Goal: Task Accomplishment & Management: Manage account settings

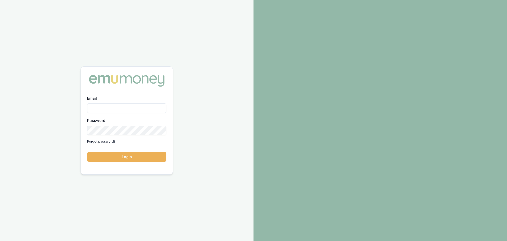
click at [107, 106] on input "Email" at bounding box center [126, 108] width 79 height 10
click at [161, 109] on input "[PERSON_NAME][EMAIL_ADDRESS]" at bounding box center [126, 108] width 79 height 10
type input "[PERSON_NAME][EMAIL_ADDRESS][DOMAIN_NAME]"
click at [87, 152] on button "Login" at bounding box center [126, 157] width 79 height 10
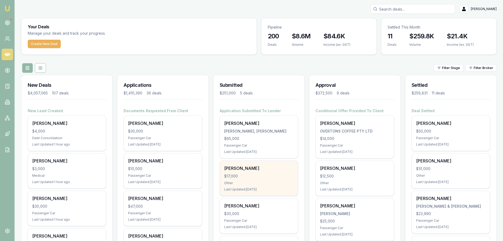
click at [254, 178] on div "$17,000" at bounding box center [258, 175] width 69 height 5
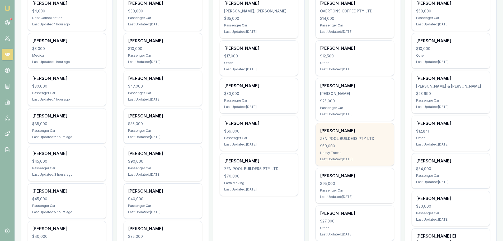
scroll to position [132, 0]
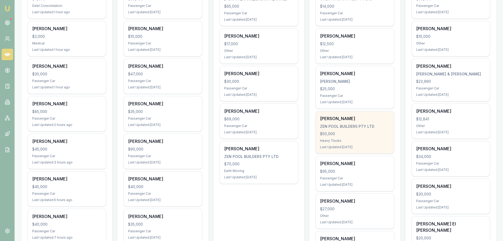
click at [342, 140] on div "Heavy Trucks" at bounding box center [354, 140] width 69 height 4
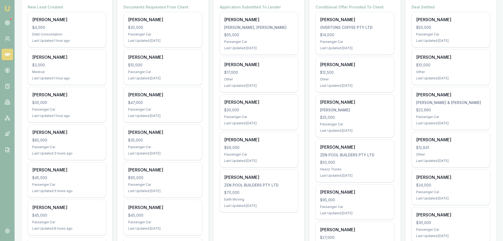
scroll to position [79, 0]
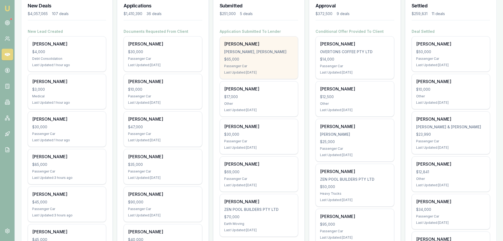
click at [244, 45] on div "Ayden Johan" at bounding box center [258, 44] width 69 height 6
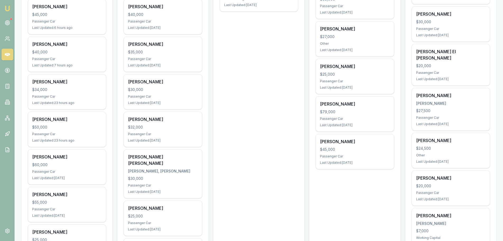
scroll to position [317, 0]
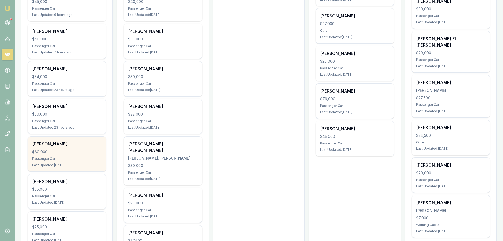
click at [73, 152] on div "$60,000" at bounding box center [66, 151] width 69 height 5
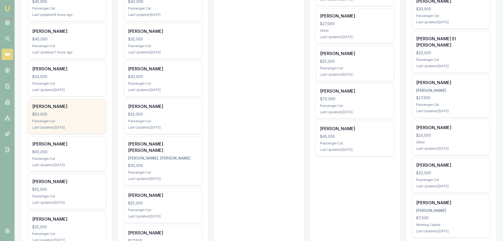
click at [84, 111] on div "$50,000" at bounding box center [66, 113] width 69 height 5
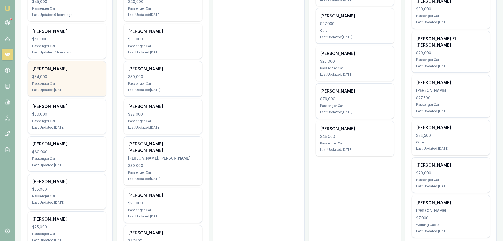
click at [67, 72] on div "Adam Freeman $34,000 Passenger Car Last Updated: 1 day ago" at bounding box center [67, 78] width 78 height 35
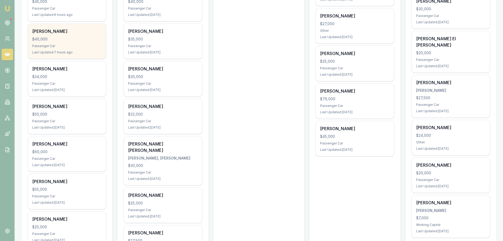
click at [64, 43] on div "Liam Kerr-nelson $40,000 Passenger Car Last Updated: 7 hours ago" at bounding box center [67, 41] width 78 height 35
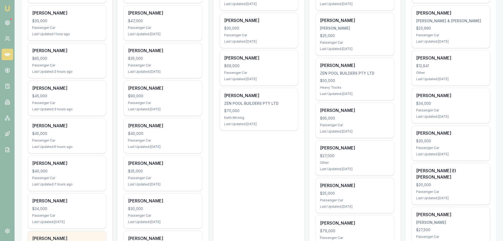
scroll to position [185, 0]
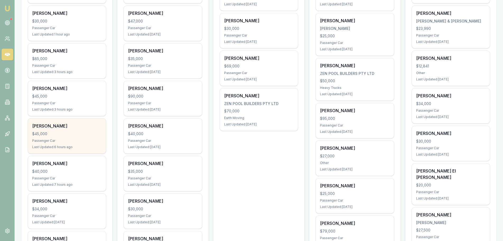
click at [63, 131] on div "$45,000" at bounding box center [66, 133] width 69 height 5
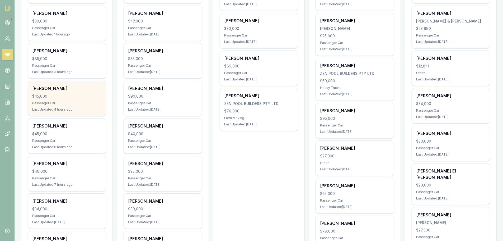
click at [54, 102] on div "Passenger Car" at bounding box center [66, 103] width 69 height 4
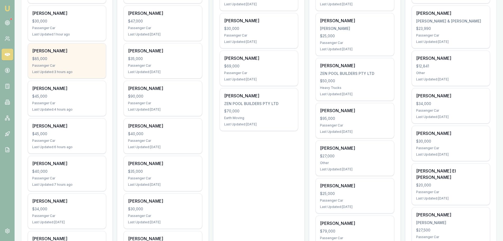
click at [48, 57] on div "$85,000" at bounding box center [66, 58] width 69 height 5
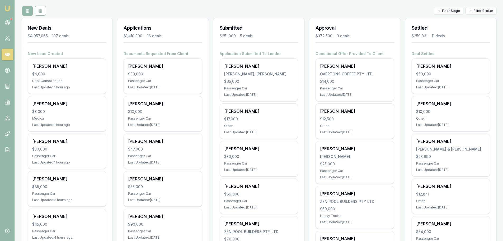
scroll to position [53, 0]
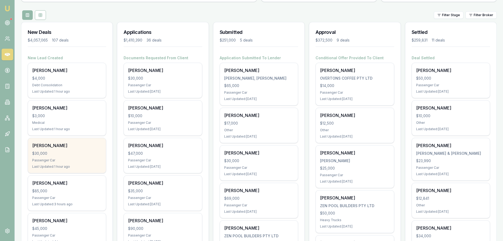
click at [72, 150] on div "Tracey Duffy $30,000 Passenger Car Last Updated: 1 hour ago" at bounding box center [67, 155] width 78 height 35
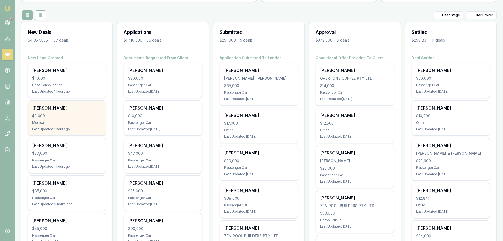
click at [72, 110] on div "Bradley Smith" at bounding box center [66, 108] width 69 height 6
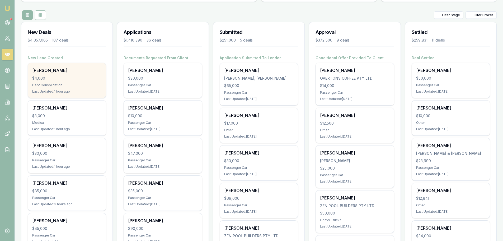
click at [74, 80] on div "$4,000" at bounding box center [66, 78] width 69 height 5
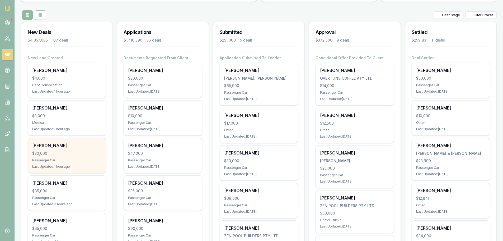
click at [70, 151] on div "$30,000" at bounding box center [66, 153] width 69 height 5
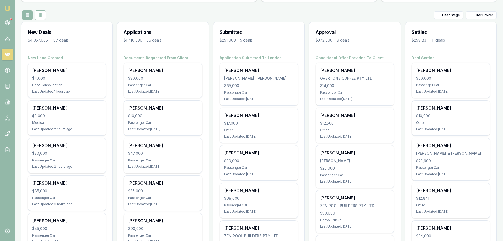
click at [163, 14] on div "Filter Stage Filter Broker" at bounding box center [259, 15] width 476 height 10
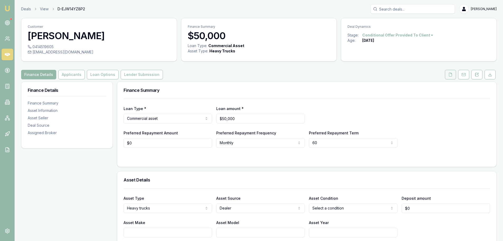
click at [449, 76] on icon at bounding box center [451, 74] width 4 height 4
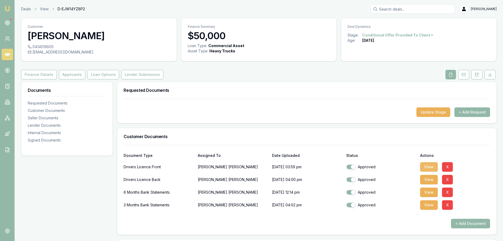
click at [422, 166] on button "View" at bounding box center [429, 167] width 18 height 10
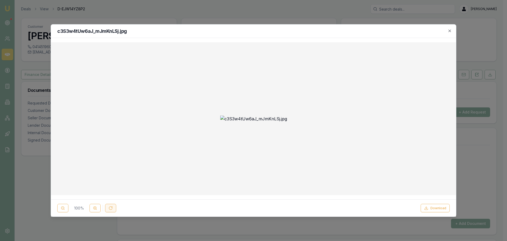
click at [114, 208] on button at bounding box center [110, 208] width 11 height 8
click at [111, 208] on icon at bounding box center [111, 208] width 4 height 4
click at [97, 209] on button at bounding box center [95, 208] width 11 height 8
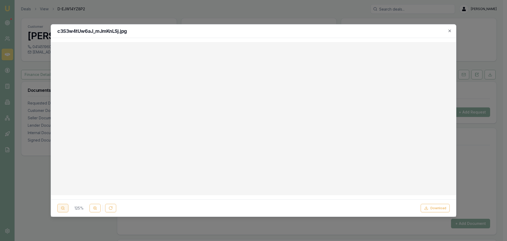
click at [63, 206] on circle at bounding box center [62, 207] width 3 height 3
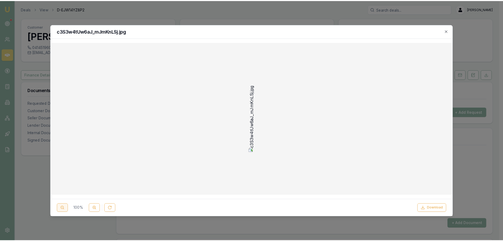
scroll to position [0, 0]
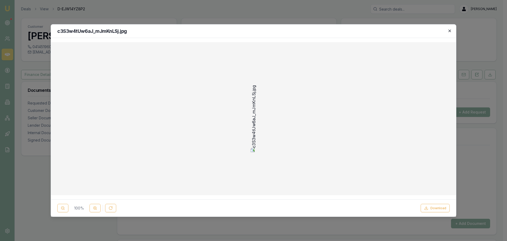
click at [449, 31] on icon "button" at bounding box center [450, 31] width 4 height 4
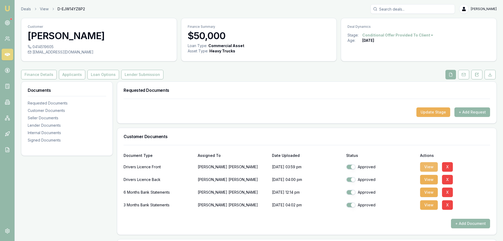
click at [427, 168] on button "View" at bounding box center [429, 167] width 18 height 10
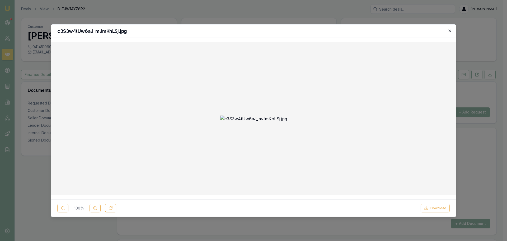
click at [450, 29] on icon "button" at bounding box center [450, 31] width 4 height 4
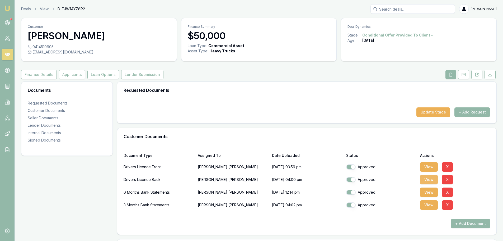
click at [430, 180] on button "View" at bounding box center [429, 180] width 18 height 10
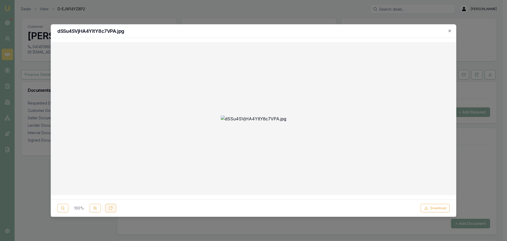
click at [111, 208] on icon at bounding box center [111, 208] width 4 height 4
click at [447, 30] on h2 "dSSu4SVjHA4YltY8c7VPA.jpg" at bounding box center [253, 31] width 393 height 5
click at [449, 30] on icon "button" at bounding box center [450, 31] width 4 height 4
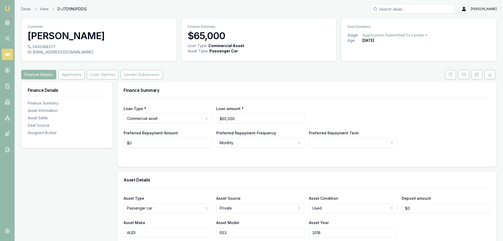
drag, startPoint x: 60, startPoint y: 76, endPoint x: 70, endPoint y: 82, distance: 11.3
click at [60, 76] on button "Applicants" at bounding box center [71, 75] width 26 height 10
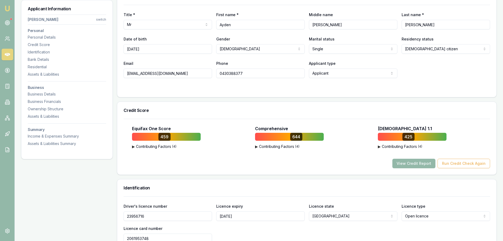
scroll to position [106, 0]
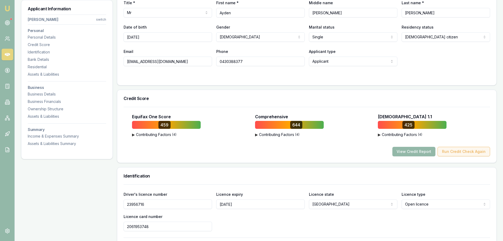
click at [462, 151] on button "Run Credit Check Again" at bounding box center [464, 152] width 53 height 10
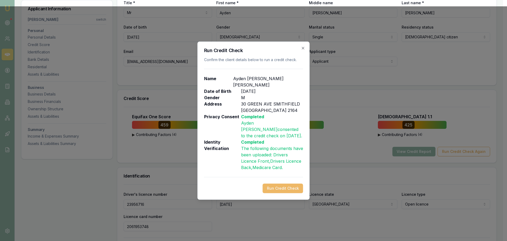
click at [300, 183] on button "Run Credit Check" at bounding box center [283, 188] width 40 height 10
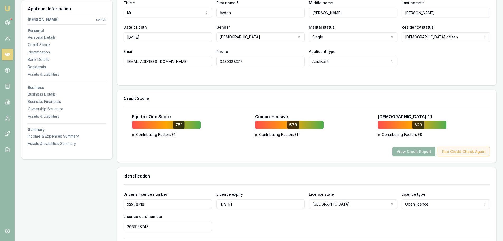
click at [455, 154] on button "Run Credit Check Again" at bounding box center [464, 152] width 53 height 10
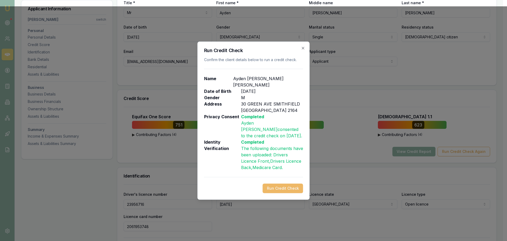
click at [293, 184] on button "Run Credit Check" at bounding box center [283, 188] width 40 height 10
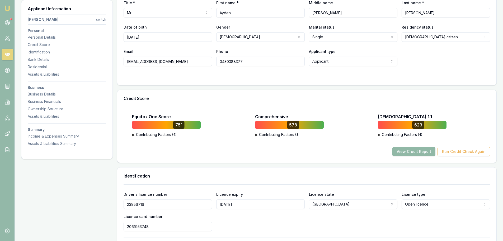
click at [408, 152] on button "View Credit Report" at bounding box center [414, 152] width 43 height 10
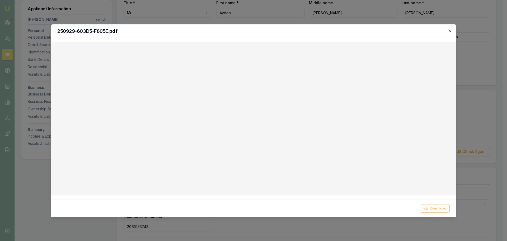
click at [450, 30] on icon "button" at bounding box center [450, 31] width 4 height 4
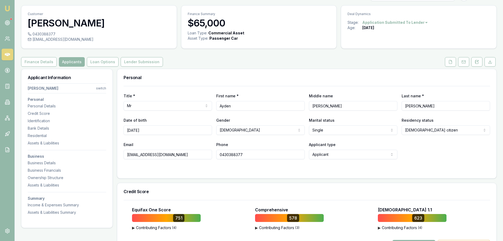
scroll to position [0, 0]
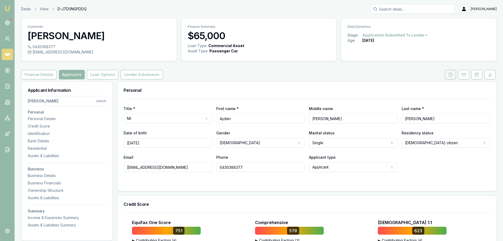
click at [450, 73] on icon at bounding box center [450, 74] width 3 height 3
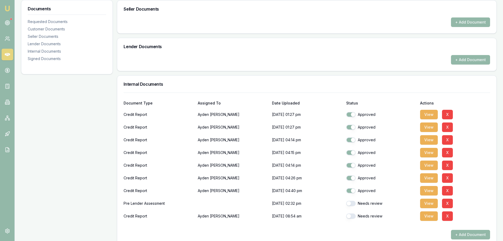
scroll to position [317, 0]
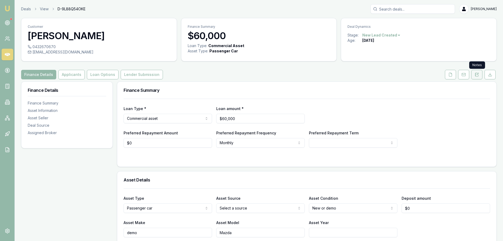
click at [482, 75] on button at bounding box center [477, 75] width 11 height 10
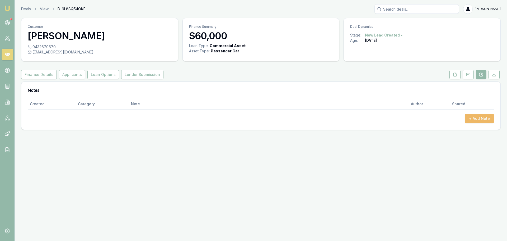
click at [484, 117] on button "+ Add Note" at bounding box center [479, 119] width 29 height 10
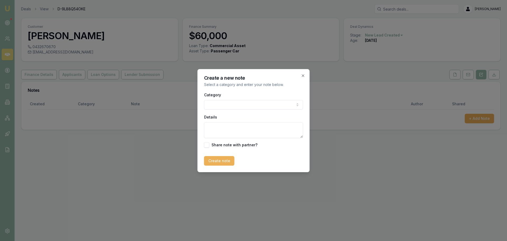
click at [267, 106] on body "Emu Broker Deals View D-9L88Q54OKE Erin Shield Toggle Menu Customer Bill J 0432…" at bounding box center [253, 120] width 507 height 241
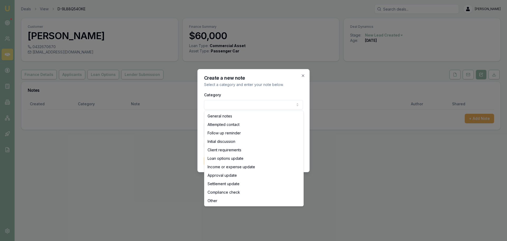
select select "ATTEMPTED_CONTACT"
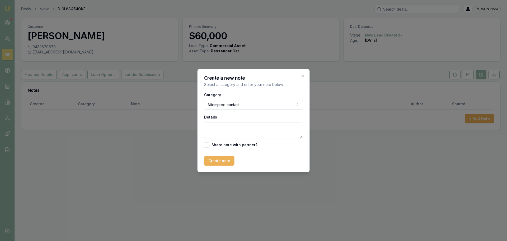
click at [254, 129] on textarea "Details" at bounding box center [253, 130] width 99 height 16
type textarea "sent intro text"
click at [231, 163] on button "Create note" at bounding box center [219, 161] width 30 height 10
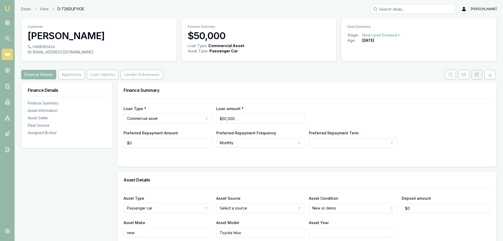
click at [476, 75] on icon at bounding box center [477, 74] width 4 height 4
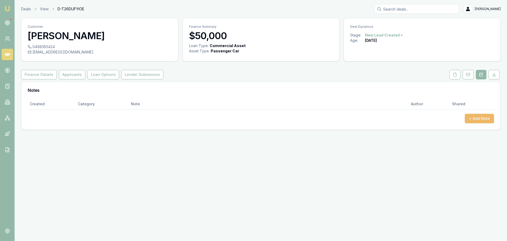
click at [476, 118] on button "+ Add Note" at bounding box center [479, 119] width 29 height 10
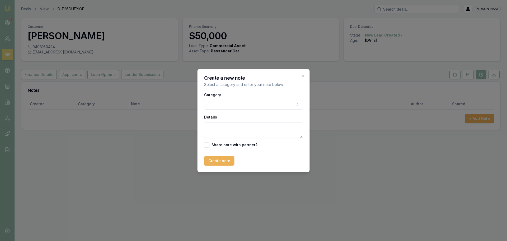
click at [259, 100] on body "Emu Broker Deals View D-T26DUFYIOE Erin Shield Toggle Menu Customer Jesse Woodb…" at bounding box center [253, 120] width 507 height 241
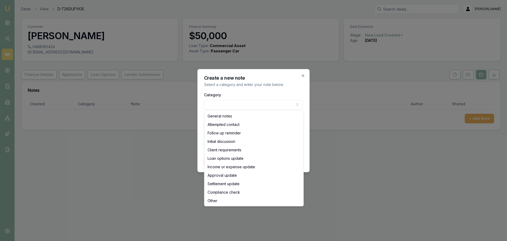
select select "ATTEMPTED_CONTACT"
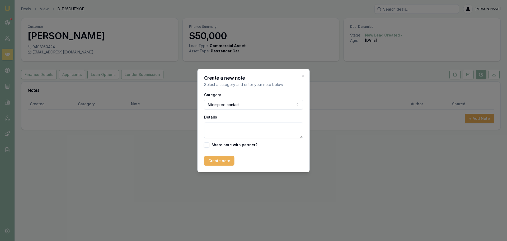
click at [235, 130] on textarea "Details" at bounding box center [253, 130] width 99 height 16
paste textarea "Hi [lead name], it’s Erin Shield, an AutoBuddy partner broker. Based on the det…"
drag, startPoint x: 267, startPoint y: 131, endPoint x: 153, endPoint y: 96, distance: 119.6
click at [153, 97] on body "Emu Broker Deals View D-T26DUFYIOE Erin Shield Toggle Menu Customer Jesse Woodb…" at bounding box center [253, 120] width 507 height 241
type textarea "sent itnro text"
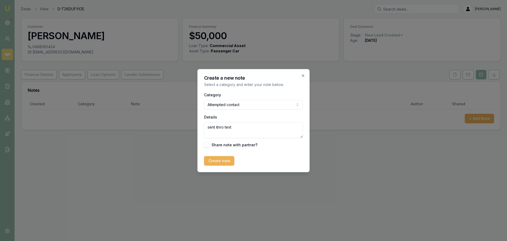
click at [209, 160] on button "Create note" at bounding box center [219, 161] width 30 height 10
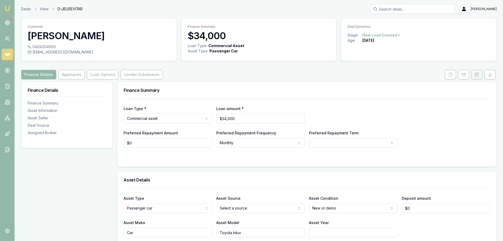
click at [479, 74] on button at bounding box center [477, 75] width 11 height 10
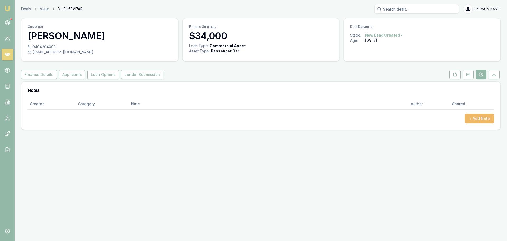
click at [480, 122] on button "+ Add Note" at bounding box center [479, 119] width 29 height 10
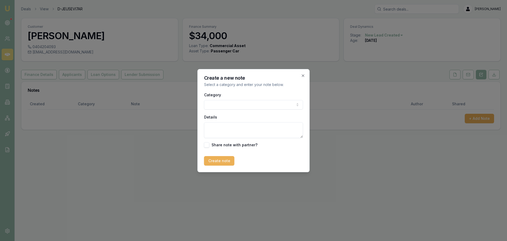
click at [258, 105] on body "Emu Broker Deals View D-JEU5EVI7AR [PERSON_NAME] Toggle Menu Customer [PERSON_N…" at bounding box center [253, 120] width 507 height 241
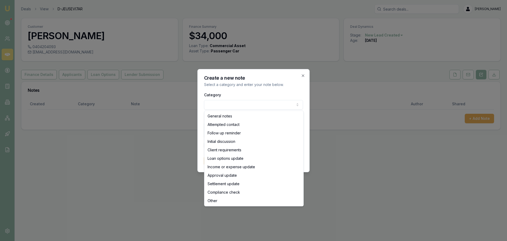
select select "ATTEMPTED_CONTACT"
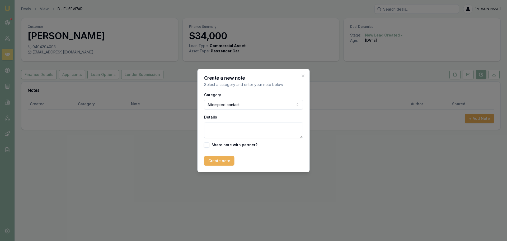
click at [240, 127] on textarea "Details" at bounding box center [253, 130] width 99 height 16
type textarea "sent intro text"
click at [222, 159] on button "Create note" at bounding box center [219, 161] width 30 height 10
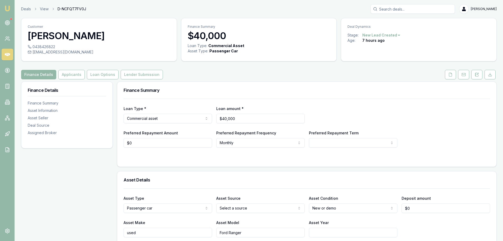
drag, startPoint x: 477, startPoint y: 73, endPoint x: 480, endPoint y: 87, distance: 14.2
click at [477, 73] on icon at bounding box center [477, 74] width 4 height 4
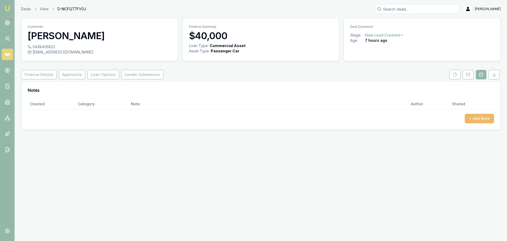
click at [475, 118] on button "+ Add Note" at bounding box center [479, 119] width 29 height 10
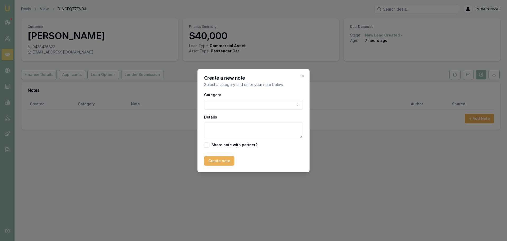
click at [250, 104] on body "Emu Broker Deals View D-NCFQT7FV0J [PERSON_NAME] Toggle Menu Customer [PERSON_N…" at bounding box center [253, 120] width 507 height 241
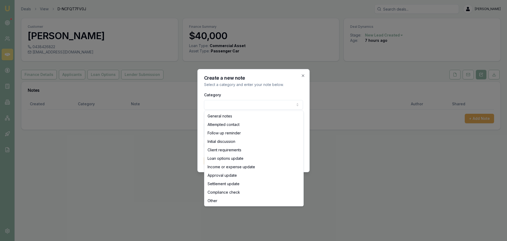
select select "ATTEMPTED_CONTACT"
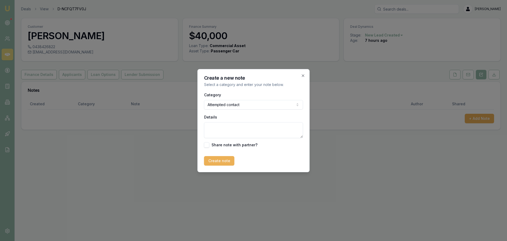
click at [237, 129] on textarea "Details" at bounding box center [253, 130] width 99 height 16
type textarea "sent intro text"
click at [212, 161] on button "Create note" at bounding box center [219, 161] width 30 height 10
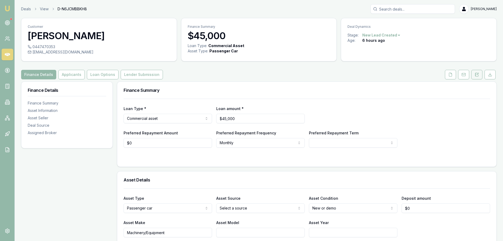
click at [477, 74] on icon at bounding box center [477, 74] width 4 height 4
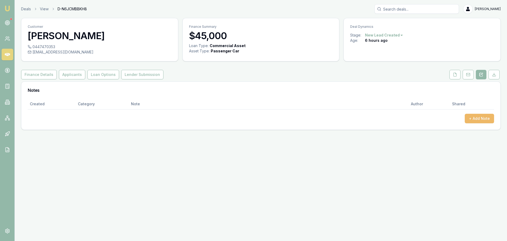
click at [480, 115] on button "+ Add Note" at bounding box center [479, 119] width 29 height 10
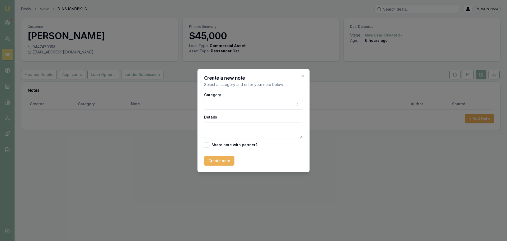
click at [247, 105] on body "Emu Broker Deals View D-N6JCMBBKH8 [PERSON_NAME] Toggle Menu Customer [PERSON_N…" at bounding box center [253, 120] width 507 height 241
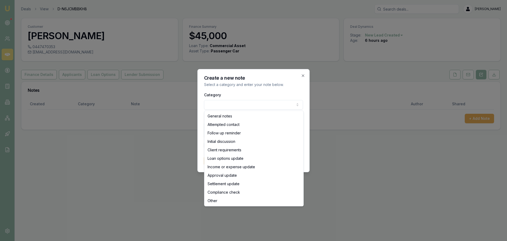
select select "ATTEMPTED_CONTACT"
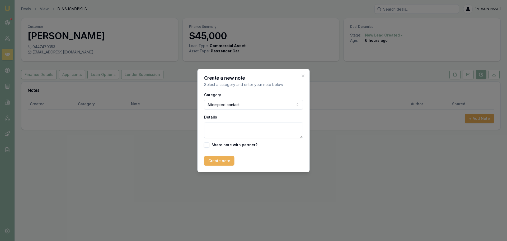
click at [236, 132] on textarea "Details" at bounding box center [253, 130] width 99 height 16
type textarea "sent intro text"
click at [223, 160] on button "Create note" at bounding box center [219, 161] width 30 height 10
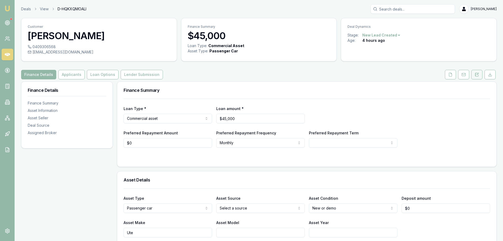
click at [478, 74] on icon at bounding box center [478, 74] width 2 height 2
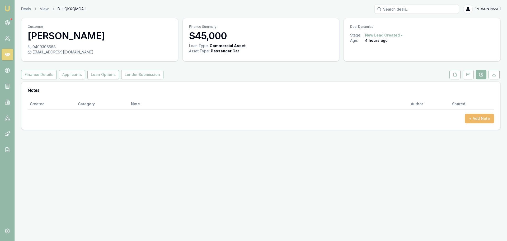
click at [476, 116] on button "+ Add Note" at bounding box center [479, 119] width 29 height 10
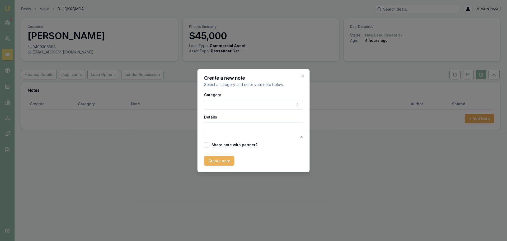
click at [231, 107] on body "Emu Broker Deals View D-HQKXQMOALI Erin Shield Toggle Menu Customer Brad Collin…" at bounding box center [253, 120] width 507 height 241
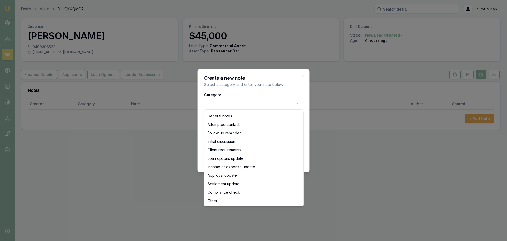
select select "ATTEMPTED_CONTACT"
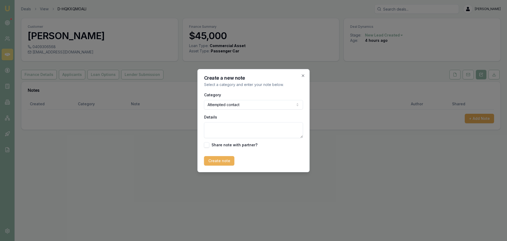
click at [225, 130] on textarea "Details" at bounding box center [253, 130] width 99 height 16
type textarea "sent intro text"
click at [226, 158] on button "Create note" at bounding box center [219, 161] width 30 height 10
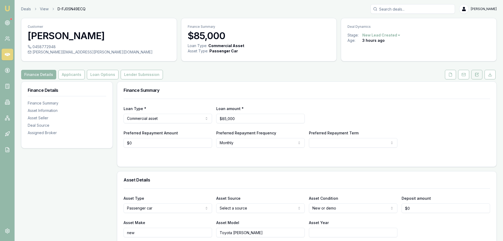
click at [479, 76] on icon at bounding box center [477, 74] width 4 height 4
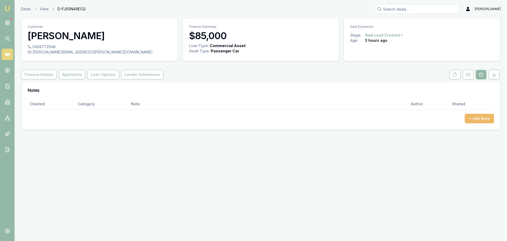
click at [481, 118] on button "+ Add Note" at bounding box center [479, 119] width 29 height 10
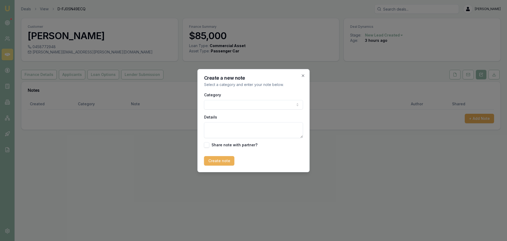
click at [231, 106] on body "Emu Broker Deals View D-FJ0SN49ECQ [PERSON_NAME] Toggle Menu Customer [PERSON_N…" at bounding box center [253, 120] width 507 height 241
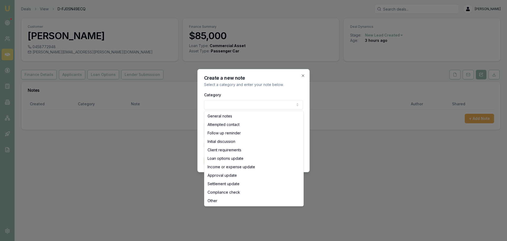
select select "ATTEMPTED_CONTACT"
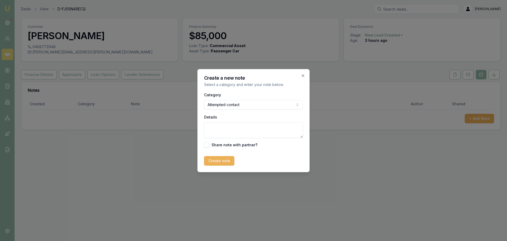
click at [223, 128] on textarea "Details" at bounding box center [253, 130] width 99 height 16
type textarea "sent intro text"
click at [214, 158] on button "Create note" at bounding box center [219, 161] width 30 height 10
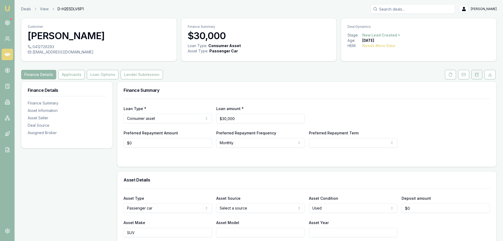
click at [479, 75] on icon at bounding box center [477, 74] width 3 height 3
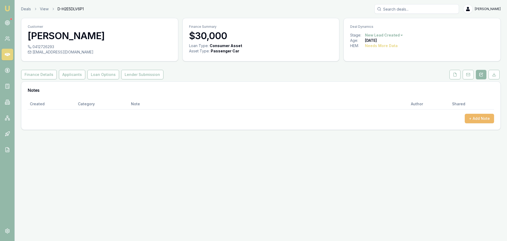
click at [480, 117] on button "+ Add Note" at bounding box center [479, 119] width 29 height 10
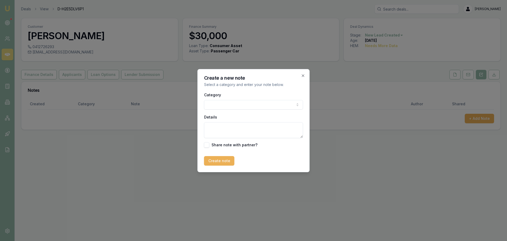
click at [266, 105] on body "Emu Broker Deals View D-H2E5DLV6P1 [PERSON_NAME] Toggle Menu Customer [PERSON_N…" at bounding box center [253, 120] width 507 height 241
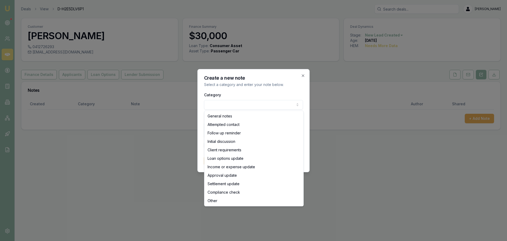
select select "ATTEMPTED_CONTACT"
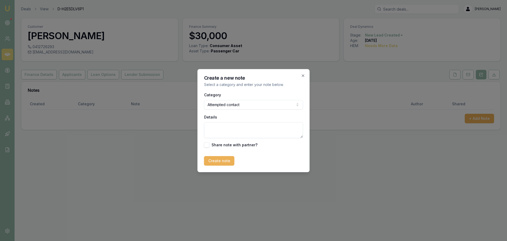
click at [227, 132] on textarea "Details" at bounding box center [253, 130] width 99 height 16
type textarea "Sent intro text"
click at [220, 161] on button "Create note" at bounding box center [219, 161] width 30 height 10
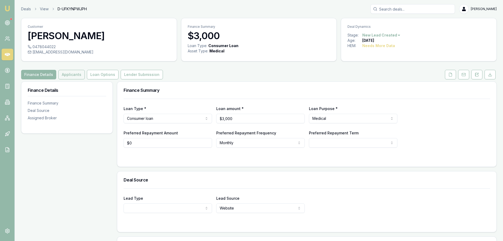
click at [72, 74] on button "Applicants" at bounding box center [71, 75] width 26 height 10
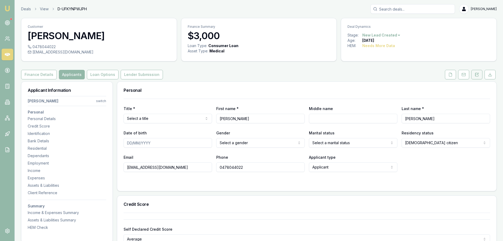
click at [480, 75] on button at bounding box center [477, 75] width 11 height 10
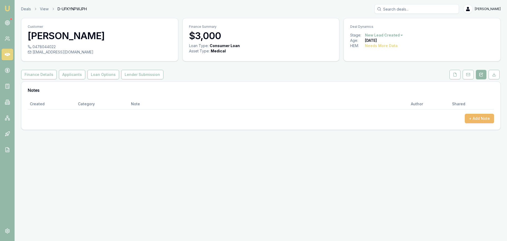
click at [481, 117] on button "+ Add Note" at bounding box center [479, 119] width 29 height 10
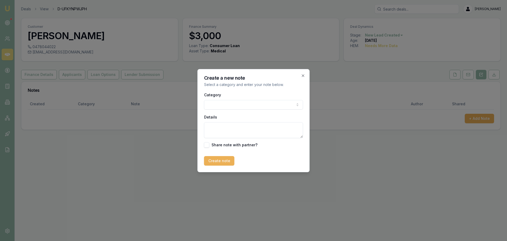
click at [225, 105] on body "Emu Broker Deals View D-UFKYNPWJPH Erin Shield Toggle Menu Customer Bradley Smi…" at bounding box center [253, 120] width 507 height 241
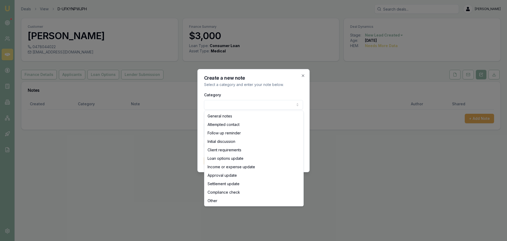
select select "ATTEMPTED_CONTACT"
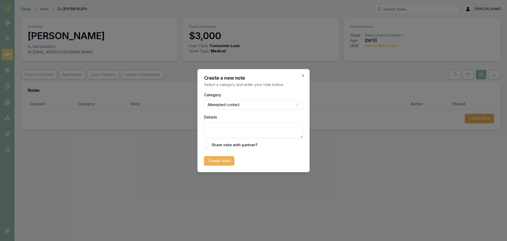
click at [224, 129] on textarea "Details" at bounding box center [253, 130] width 99 height 16
type textarea "sent intro text"
click at [224, 162] on button "Create note" at bounding box center [219, 161] width 30 height 10
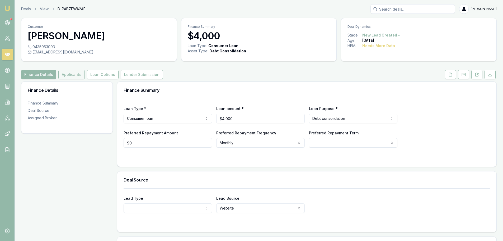
drag, startPoint x: 72, startPoint y: 73, endPoint x: 77, endPoint y: 77, distance: 6.0
click at [72, 73] on button "Applicants" at bounding box center [71, 75] width 26 height 10
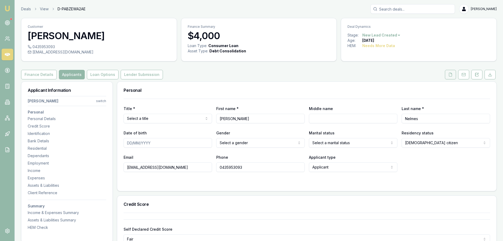
click at [446, 73] on button at bounding box center [450, 75] width 11 height 10
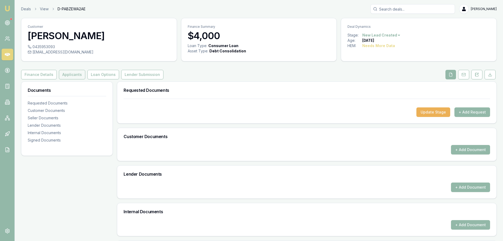
click at [75, 72] on button "Applicants" at bounding box center [72, 75] width 26 height 10
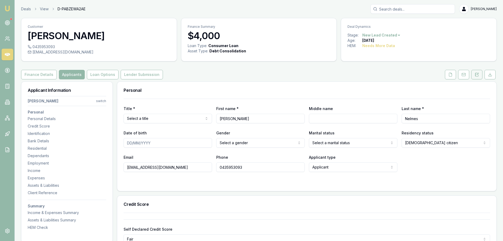
drag, startPoint x: 475, startPoint y: 73, endPoint x: 476, endPoint y: 77, distance: 3.8
click at [475, 73] on button at bounding box center [477, 75] width 11 height 10
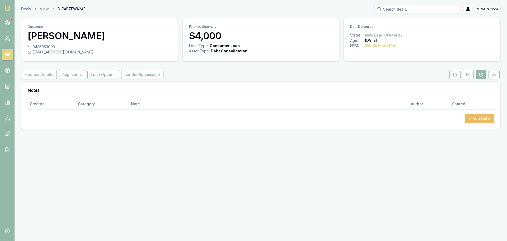
click at [485, 122] on button "+ Add Note" at bounding box center [479, 119] width 29 height 10
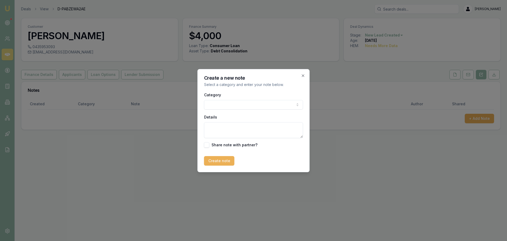
click at [276, 105] on body "Emu Broker Deals View D-PABZEWA2AE Erin Shield Toggle Menu Customer Kelsey Nelm…" at bounding box center [253, 120] width 507 height 241
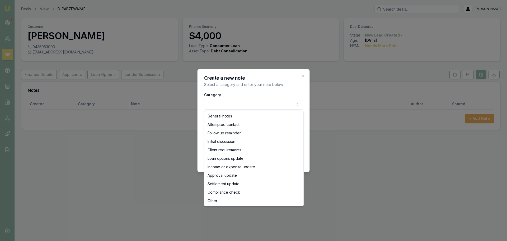
select select "ATTEMPTED_CONTACT"
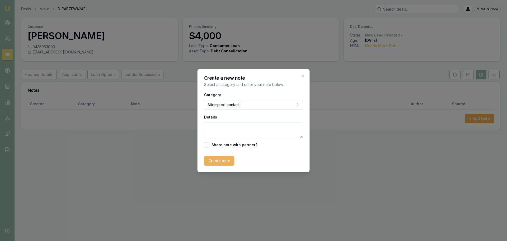
click at [229, 129] on textarea "Details" at bounding box center [253, 130] width 99 height 16
type textarea "s"
type textarea "sent intro text"
click at [215, 159] on button "Create note" at bounding box center [219, 161] width 30 height 10
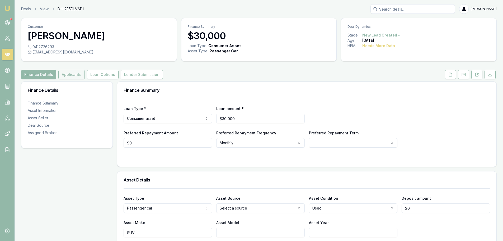
click at [69, 74] on button "Applicants" at bounding box center [71, 75] width 26 height 10
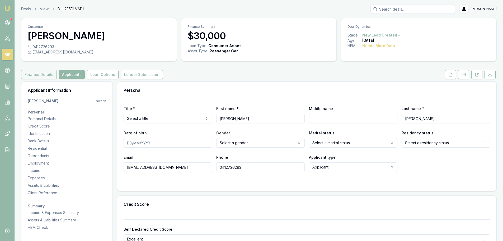
click at [44, 76] on button "Finance Details" at bounding box center [39, 75] width 36 height 10
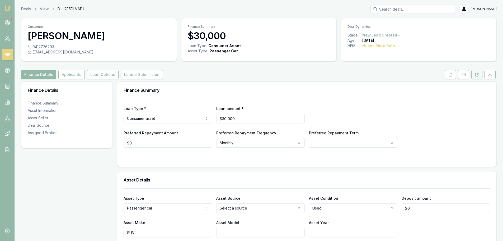
click at [479, 76] on button at bounding box center [477, 75] width 11 height 10
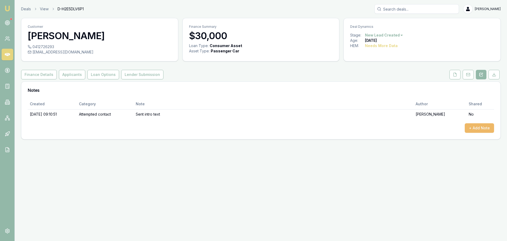
click at [482, 126] on button "+ Add Note" at bounding box center [479, 128] width 29 height 10
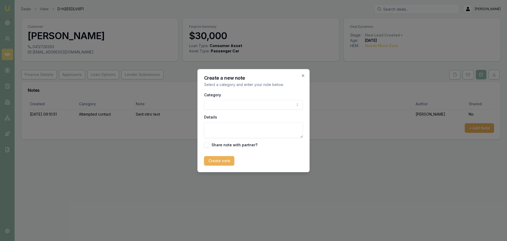
click at [250, 107] on body "Emu Broker Deals View D-H2E5DLV6P1 [PERSON_NAME] Toggle Menu Customer [PERSON_N…" at bounding box center [253, 120] width 507 height 241
click at [234, 130] on textarea "Details" at bounding box center [253, 130] width 99 height 16
click at [250, 103] on body "Emu Broker Deals View D-H2E5DLV6P1 [PERSON_NAME] Toggle Menu Customer [PERSON_N…" at bounding box center [253, 120] width 507 height 241
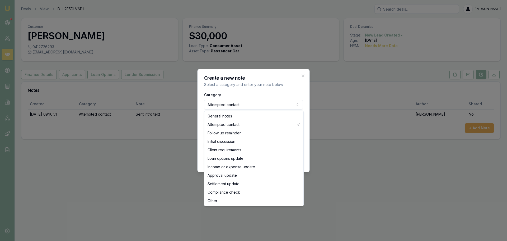
select select "GENERAL_NOTES"
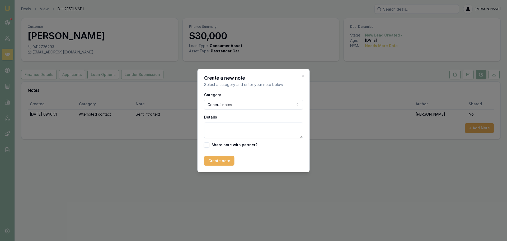
click at [238, 127] on textarea "Details" at bounding box center [253, 130] width 99 height 16
type textarea "client replied to text and told me to delete her details."
click at [225, 162] on button "Create note" at bounding box center [219, 161] width 30 height 10
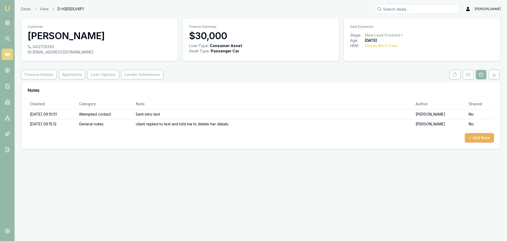
click at [397, 36] on html "Emu Broker Deals View D-H2E5DLV6P1 [PERSON_NAME] Toggle Menu Customer [PERSON_N…" at bounding box center [253, 120] width 507 height 241
click at [389, 79] on div "- Not Interested" at bounding box center [383, 78] width 31 height 8
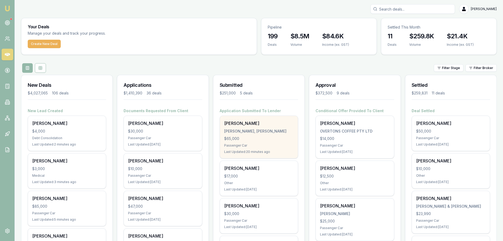
click at [278, 145] on div "Passenger Car" at bounding box center [258, 145] width 69 height 4
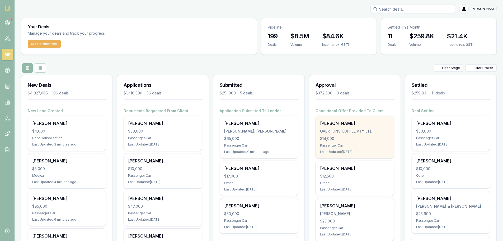
click at [330, 136] on div "$14,000" at bounding box center [354, 138] width 69 height 5
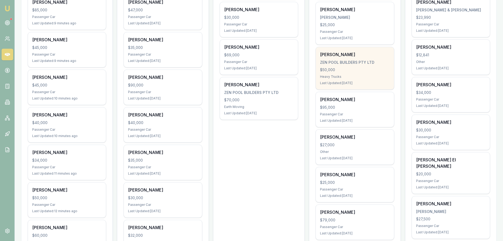
scroll to position [211, 0]
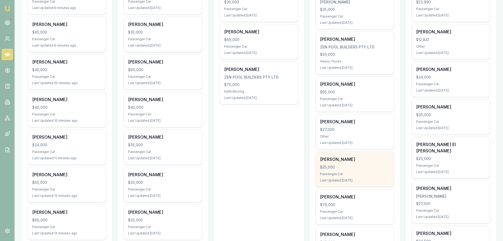
click at [365, 157] on div "Sylvia Hood" at bounding box center [354, 159] width 69 height 6
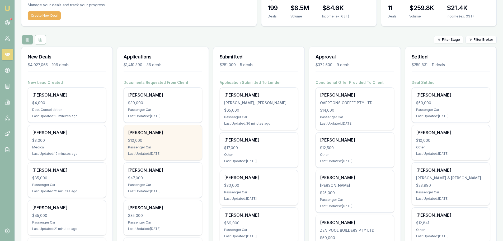
scroll to position [0, 0]
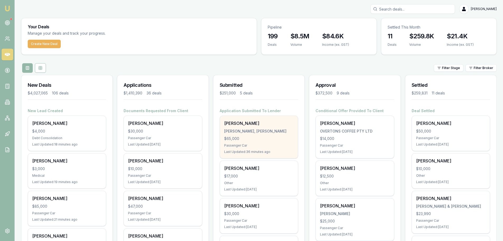
click at [240, 135] on div "Ayden Johan JOHAN, AYDEN JOHNATHON $65,000 Passenger Car Last Updated: 36 minut…" at bounding box center [259, 137] width 78 height 42
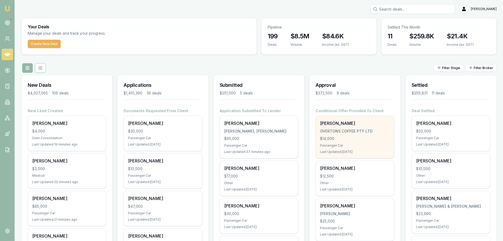
click at [341, 137] on div "$14,000" at bounding box center [354, 138] width 69 height 5
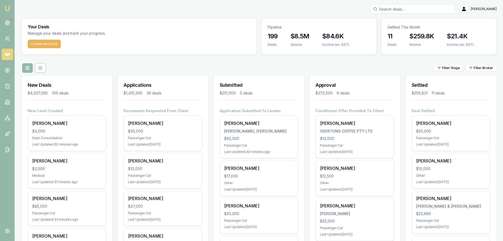
click at [215, 66] on div "Filter Stage Filter Broker" at bounding box center [259, 68] width 476 height 10
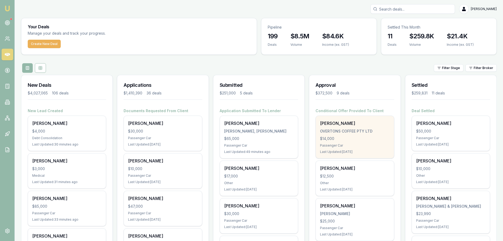
click at [334, 132] on div "OVERTONS COFFEE PTY LTD" at bounding box center [354, 130] width 69 height 5
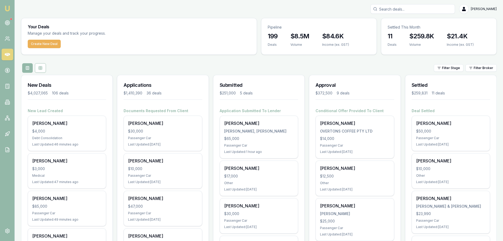
click at [307, 64] on div "Filter Stage Filter Broker" at bounding box center [259, 68] width 476 height 10
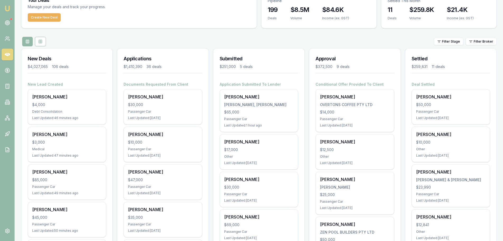
click at [305, 37] on div "Filter Stage Filter Broker" at bounding box center [259, 42] width 476 height 10
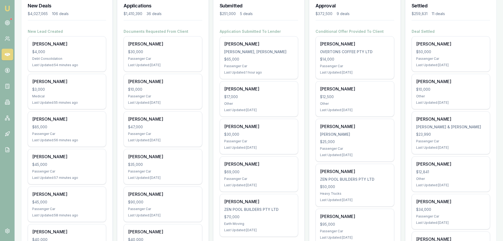
scroll to position [106, 0]
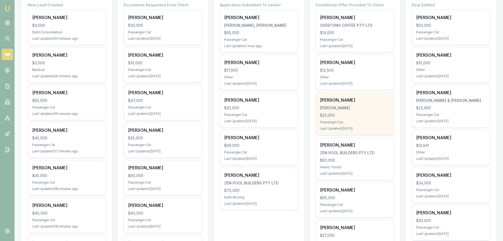
click at [357, 120] on div "Passenger Car" at bounding box center [354, 122] width 69 height 4
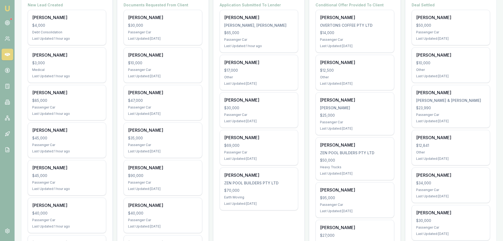
scroll to position [211, 0]
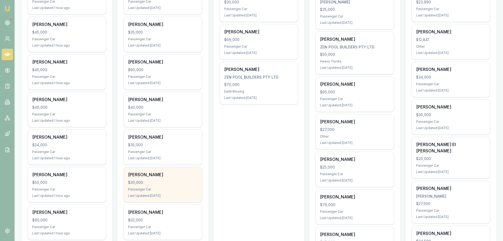
click at [177, 195] on div "Last Updated: 20 days ago" at bounding box center [162, 195] width 69 height 4
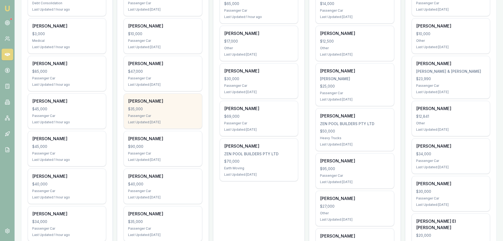
scroll to position [132, 0]
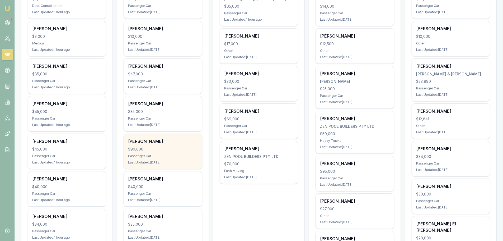
click at [181, 147] on div "$90,000" at bounding box center [162, 148] width 69 height 5
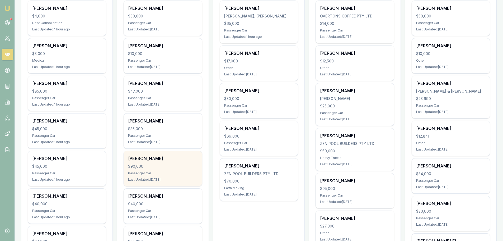
scroll to position [106, 0]
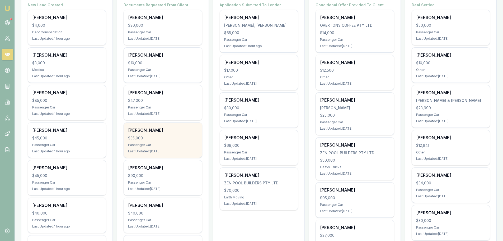
click at [164, 141] on div "ABRAHAM ALAAK $35,000 Passenger Car Last Updated: 18 days ago" at bounding box center [163, 140] width 78 height 35
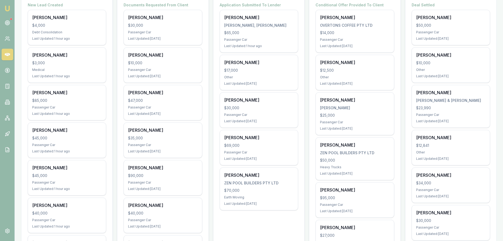
click at [310, 158] on div "Conditional Offer Provided To Client Ashley Overton OVERTONS COFFEE PTY LTD $14…" at bounding box center [354, 190] width 91 height 376
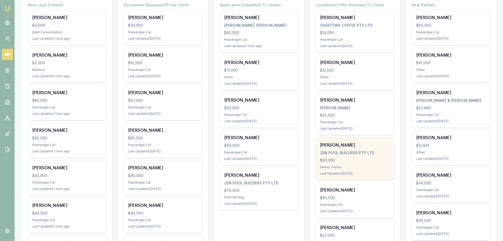
click at [346, 158] on div "$50,000" at bounding box center [354, 159] width 69 height 5
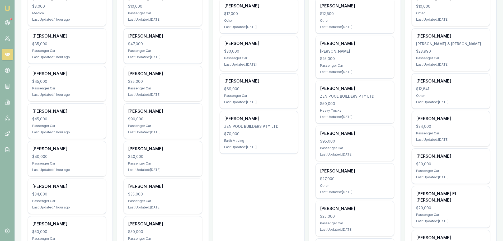
scroll to position [238, 0]
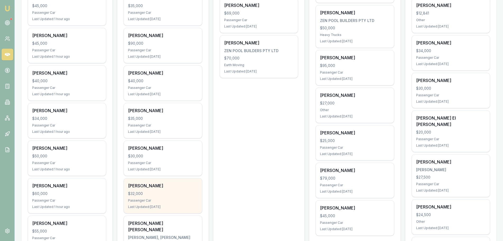
click at [176, 181] on div "John Ray $32,000 Passenger Car Last Updated: 24 days ago" at bounding box center [163, 195] width 78 height 35
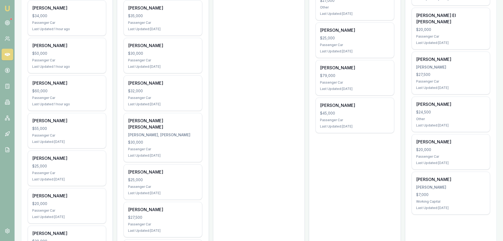
scroll to position [343, 0]
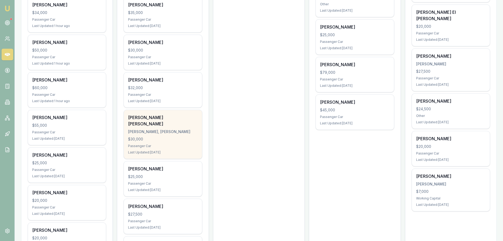
click at [149, 129] on div "GHAFOORI, ABDUL KHALIQ" at bounding box center [162, 131] width 69 height 5
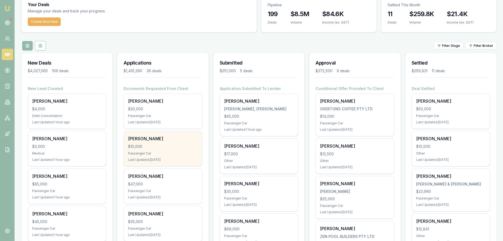
scroll to position [0, 0]
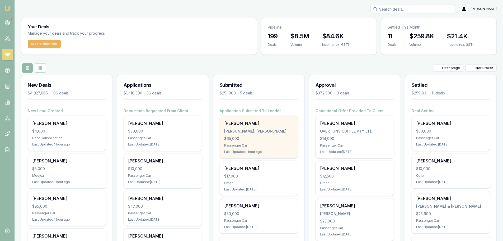
click at [268, 137] on div "$65,000" at bounding box center [258, 138] width 69 height 5
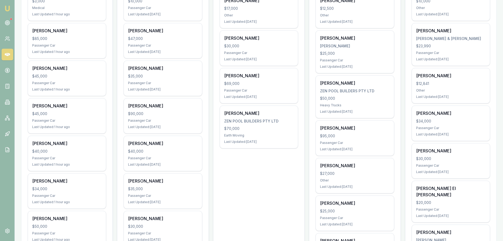
scroll to position [291, 0]
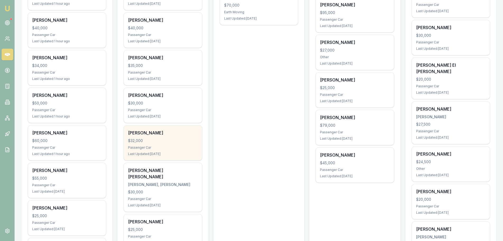
click at [164, 137] on div "John Ray $32,000 Passenger Car Last Updated: 24 days ago" at bounding box center [163, 142] width 78 height 35
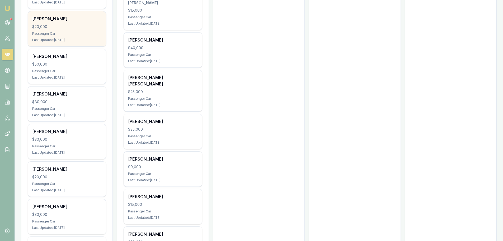
scroll to position [608, 0]
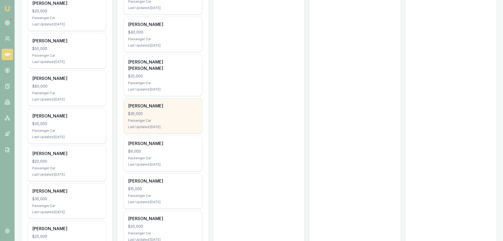
click at [146, 118] on div "Passenger Car" at bounding box center [162, 120] width 69 height 4
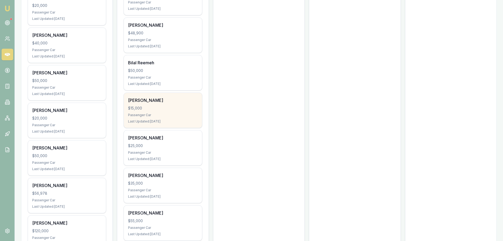
scroll to position [845, 0]
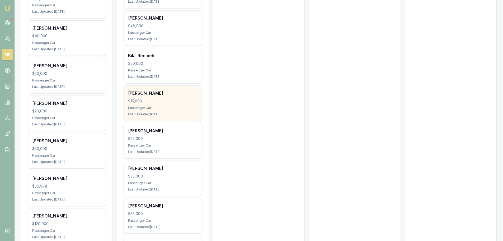
click at [171, 86] on div "Kyle Russo $15,000 Passenger Car Last Updated: 31 days ago" at bounding box center [163, 103] width 78 height 35
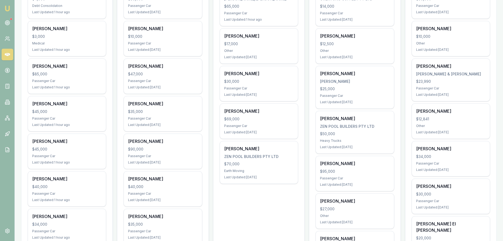
scroll to position [0, 0]
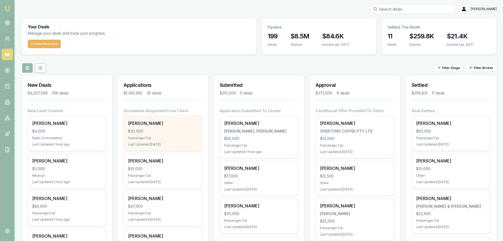
click at [173, 132] on div "$30,000" at bounding box center [162, 130] width 69 height 5
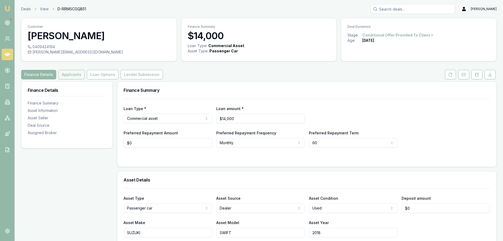
click at [72, 73] on button "Applicants" at bounding box center [71, 75] width 26 height 10
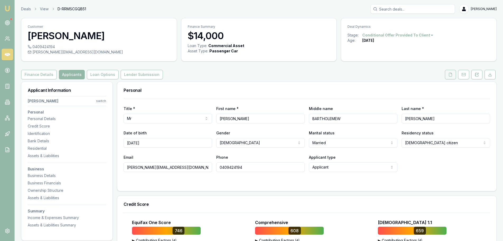
click at [450, 75] on icon at bounding box center [451, 74] width 4 height 4
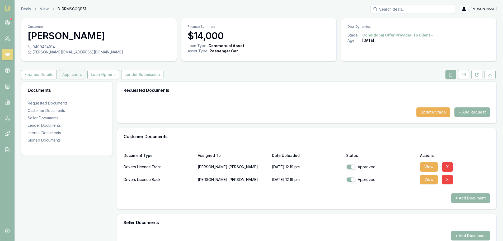
click at [67, 76] on button "Applicants" at bounding box center [72, 75] width 26 height 10
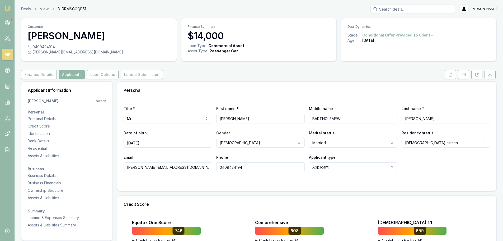
scroll to position [132, 0]
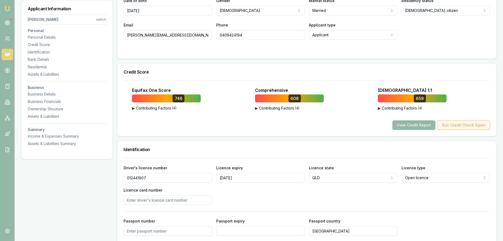
click at [468, 126] on button "Run Credit Check Again" at bounding box center [464, 125] width 53 height 10
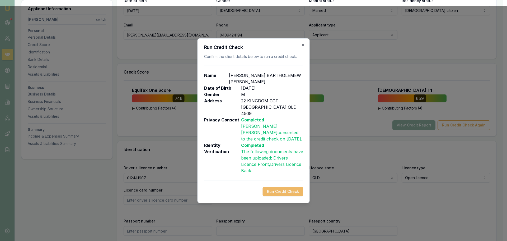
click at [282, 190] on button "Run Credit Check" at bounding box center [283, 192] width 40 height 10
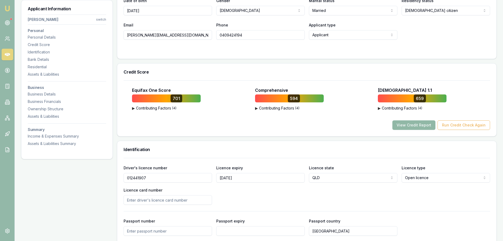
click at [413, 127] on button "View Credit Report" at bounding box center [414, 125] width 43 height 10
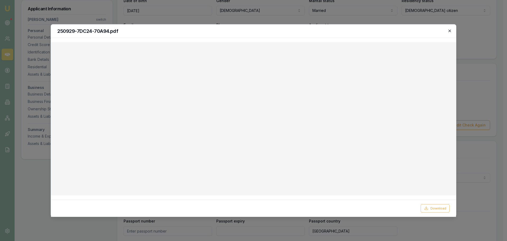
click at [450, 30] on icon "button" at bounding box center [450, 31] width 4 height 4
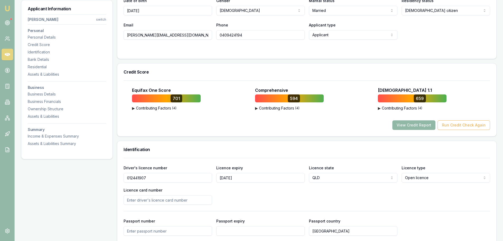
click at [398, 123] on button "View Credit Report" at bounding box center [414, 125] width 43 height 10
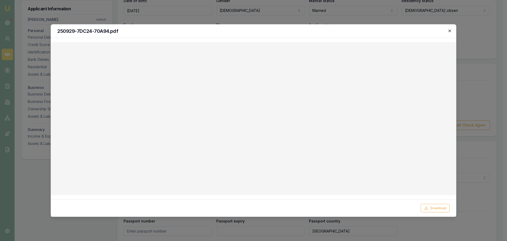
click at [449, 30] on icon "button" at bounding box center [450, 31] width 4 height 4
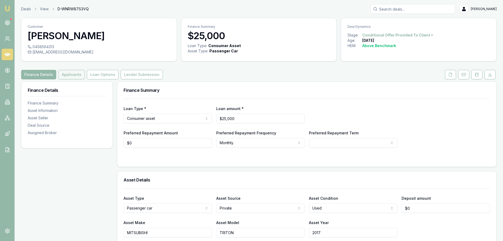
click at [67, 75] on button "Applicants" at bounding box center [71, 75] width 26 height 10
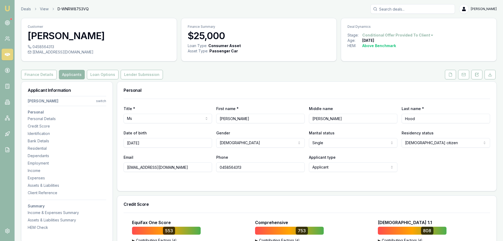
drag, startPoint x: 39, startPoint y: 76, endPoint x: 42, endPoint y: 80, distance: 4.9
click at [39, 76] on button "Finance Details" at bounding box center [39, 75] width 36 height 10
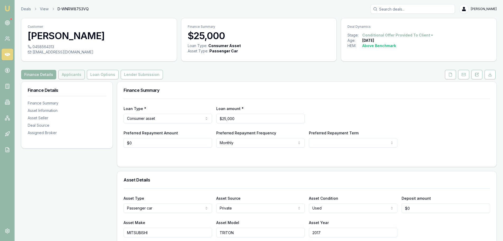
click at [68, 76] on button "Applicants" at bounding box center [71, 75] width 26 height 10
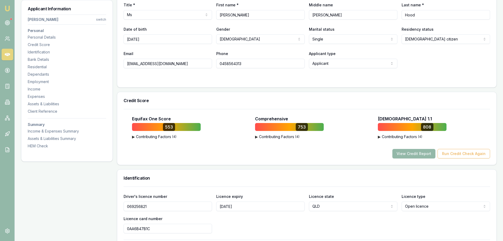
scroll to position [106, 0]
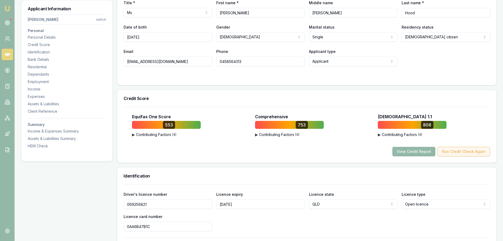
click at [464, 151] on button "Run Credit Check Again" at bounding box center [464, 152] width 53 height 10
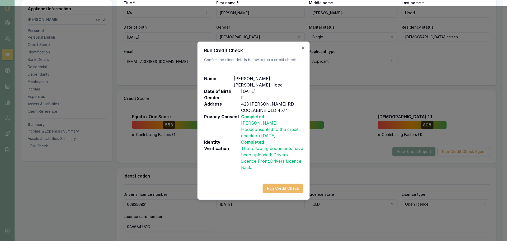
click at [292, 183] on button "Run Credit Check" at bounding box center [283, 188] width 40 height 10
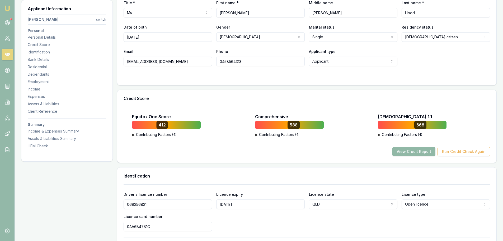
click at [411, 152] on button "View Credit Report" at bounding box center [414, 152] width 43 height 10
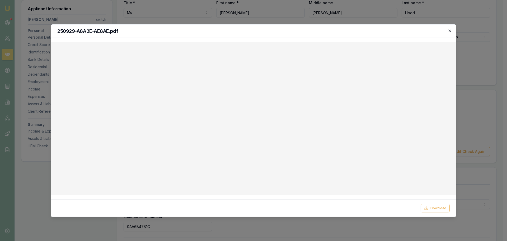
click at [450, 31] on icon "button" at bounding box center [450, 31] width 4 height 4
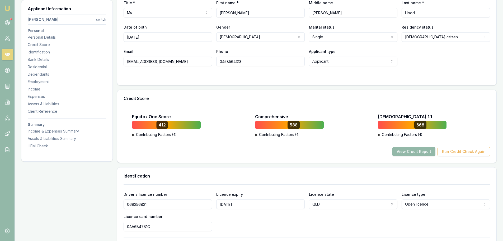
scroll to position [0, 0]
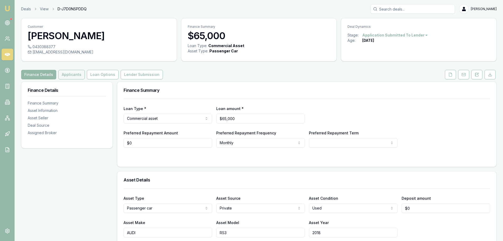
click at [71, 76] on button "Applicants" at bounding box center [71, 75] width 26 height 10
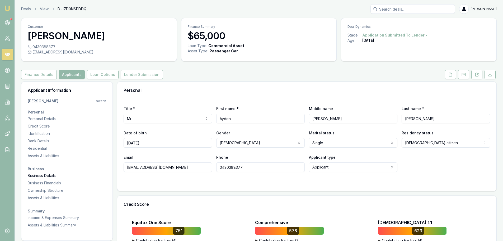
click at [44, 175] on div "Business Details" at bounding box center [67, 175] width 78 height 5
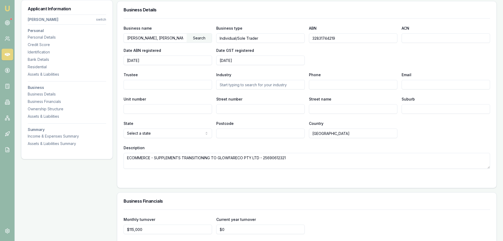
scroll to position [1162, 0]
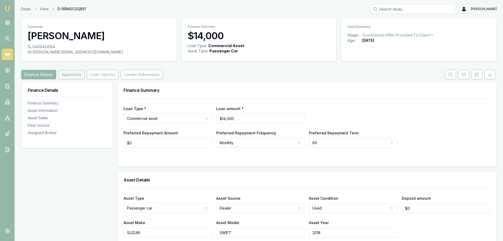
click at [67, 75] on button "Applicants" at bounding box center [71, 75] width 26 height 10
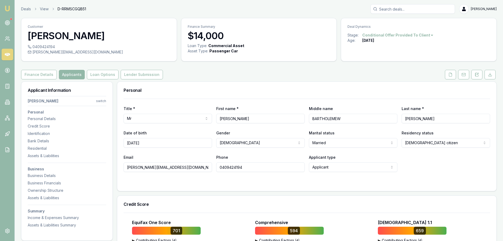
click at [48, 176] on div "Business Details" at bounding box center [67, 175] width 78 height 5
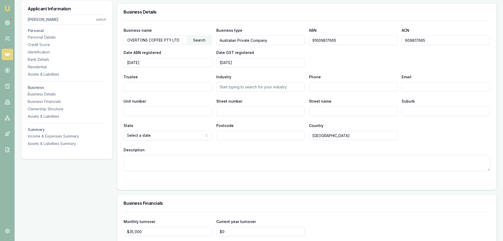
scroll to position [979, 0]
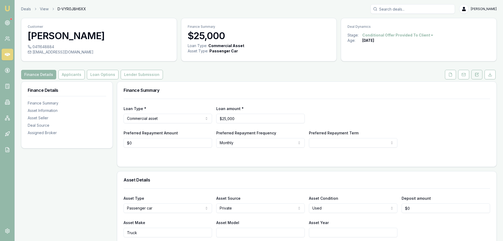
click at [477, 74] on icon at bounding box center [477, 74] width 4 height 4
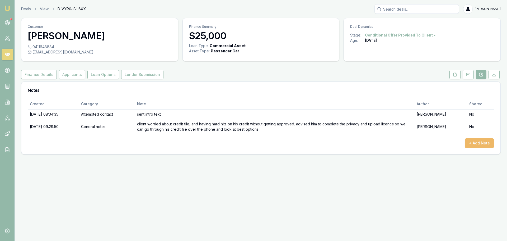
click at [483, 141] on button "+ Add Note" at bounding box center [479, 143] width 29 height 10
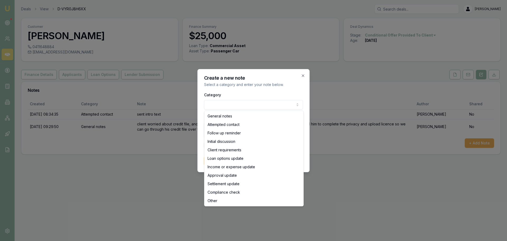
click at [227, 103] on body "Emu Broker Deals View D-VYR0J8H6XX Erin Shield Toggle Menu Customer Jonathan Mu…" at bounding box center [253, 120] width 507 height 241
select select "ATTEMPTED_CONTACT"
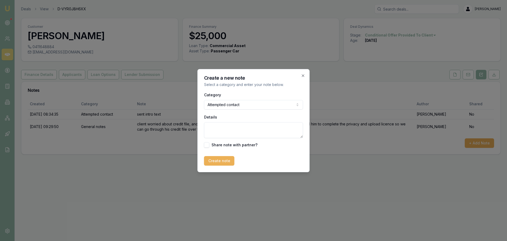
click at [223, 136] on textarea "Details" at bounding box center [253, 130] width 99 height 16
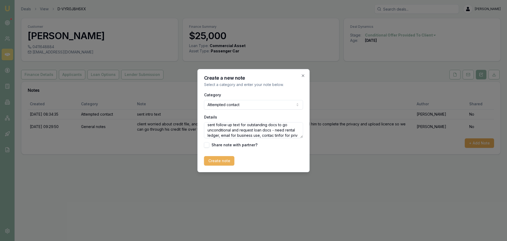
scroll to position [8, 0]
click at [282, 132] on textarea "sent follow up text for outstanding docs to go unconditional and request loan d…" at bounding box center [253, 130] width 99 height 16
type textarea "sent follow up text for outstanding docs to go unconditional and request loan d…"
click at [221, 160] on button "Create note" at bounding box center [219, 161] width 30 height 10
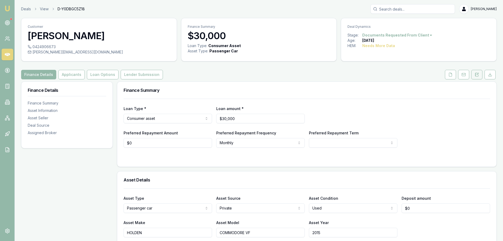
click at [481, 74] on button at bounding box center [477, 75] width 11 height 10
click at [480, 74] on button at bounding box center [477, 75] width 11 height 10
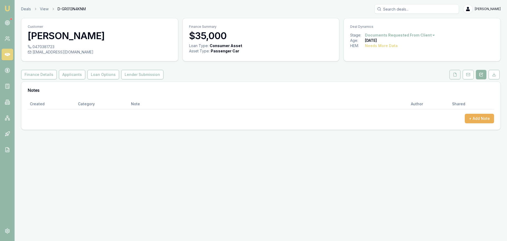
click at [457, 74] on icon at bounding box center [455, 74] width 4 height 4
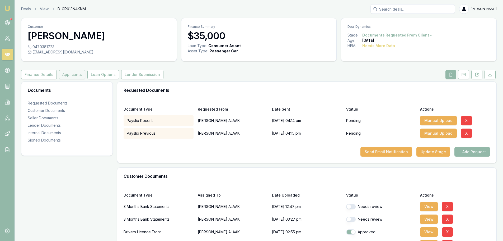
click at [81, 74] on button "Applicants" at bounding box center [72, 75] width 26 height 10
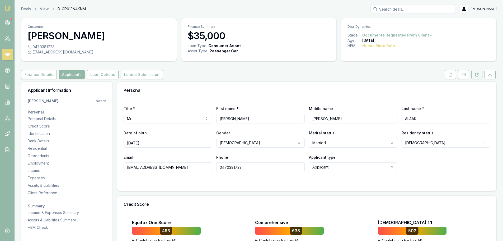
click at [479, 76] on icon at bounding box center [477, 74] width 3 height 3
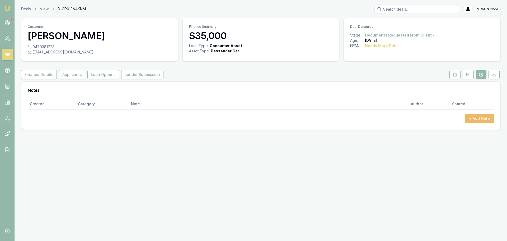
click at [475, 116] on button "+ Add Note" at bounding box center [479, 119] width 29 height 10
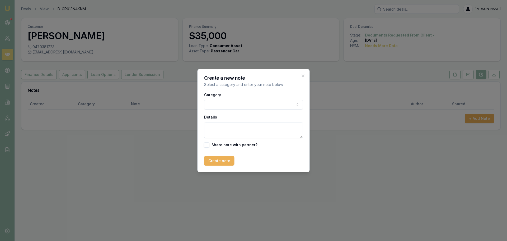
click at [265, 107] on body "Emu Broker Deals View D-GR013N4KNM Erin Shield Toggle Menu Customer ABRAHAM ALA…" at bounding box center [253, 120] width 507 height 241
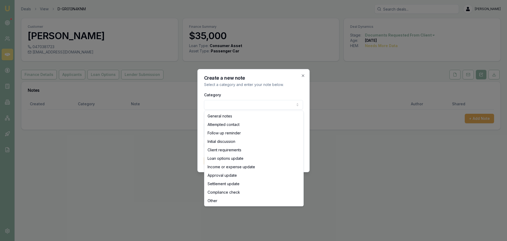
select select "ATTEMPTED_CONTACT"
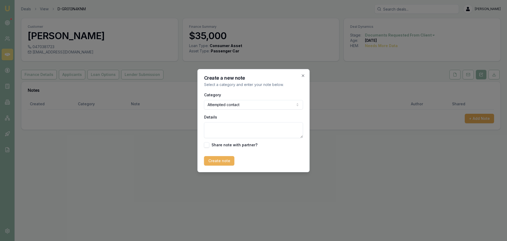
click at [251, 128] on textarea "Details" at bounding box center [253, 130] width 99 height 16
type textarea "sent follow up text for payslips"
click at [223, 163] on button "Create note" at bounding box center [219, 161] width 30 height 10
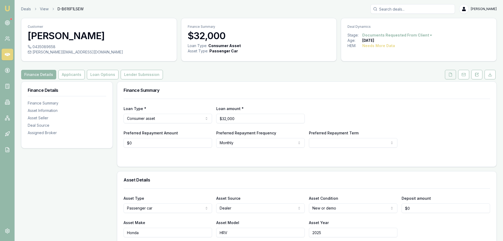
click at [452, 75] on icon at bounding box center [450, 74] width 3 height 3
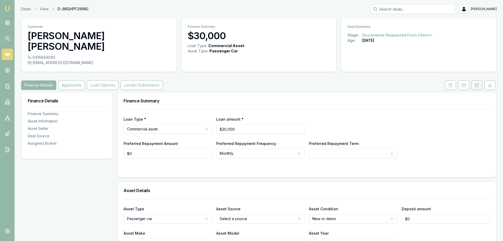
click at [476, 83] on icon at bounding box center [477, 85] width 4 height 4
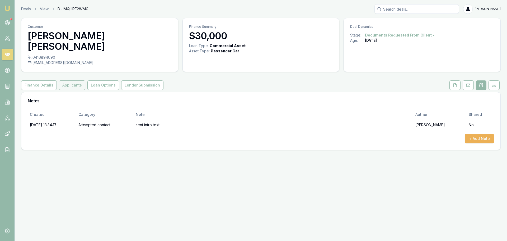
click at [63, 80] on button "Applicants" at bounding box center [72, 85] width 26 height 10
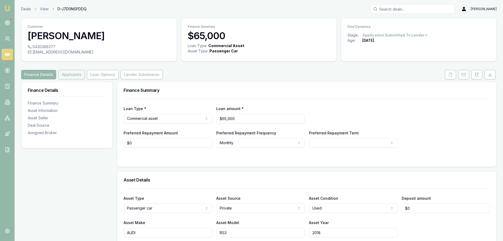
click at [64, 73] on button "Applicants" at bounding box center [71, 75] width 26 height 10
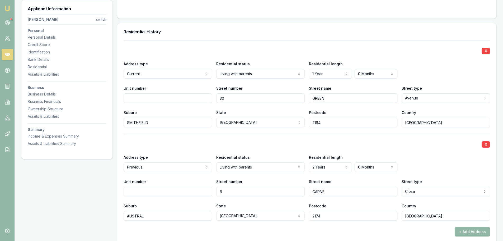
scroll to position [555, 0]
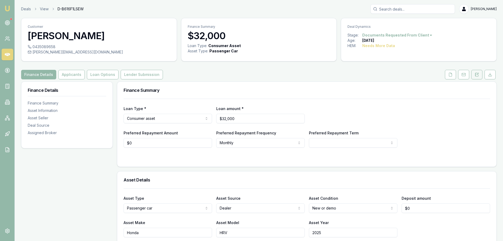
click at [477, 77] on button at bounding box center [477, 75] width 11 height 10
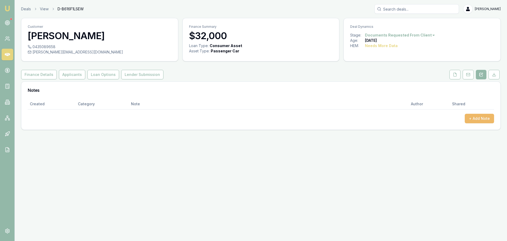
click at [472, 118] on button "+ Add Note" at bounding box center [479, 119] width 29 height 10
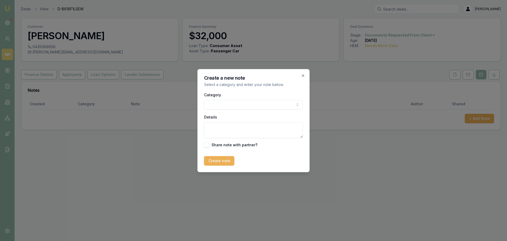
click at [272, 107] on body "Emu Broker Deals View D-B616F1LSEW Erin Shield Toggle Menu Customer John Ray 04…" at bounding box center [253, 120] width 507 height 241
click at [226, 131] on textarea "Details" at bounding box center [253, 130] width 99 height 16
type textarea "client advised decided to ayp cash for car."
click at [220, 162] on button "Create note" at bounding box center [219, 161] width 30 height 10
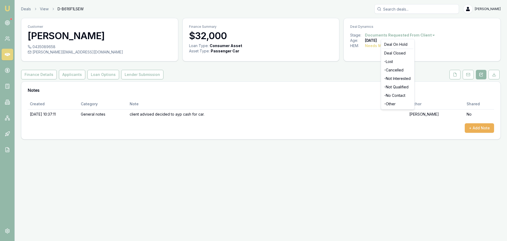
click at [406, 34] on html "Emu Broker Deals View D-B616F1LSEW Erin Shield Toggle Menu Customer John Ray 04…" at bounding box center [253, 120] width 507 height 241
click at [395, 59] on div "- Lost" at bounding box center [397, 61] width 31 height 8
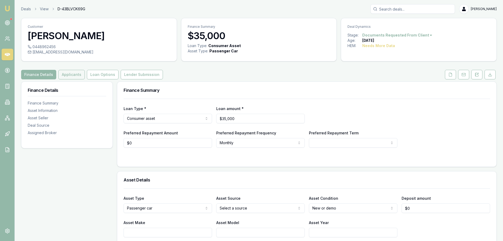
click at [74, 74] on button "Applicants" at bounding box center [71, 75] width 26 height 10
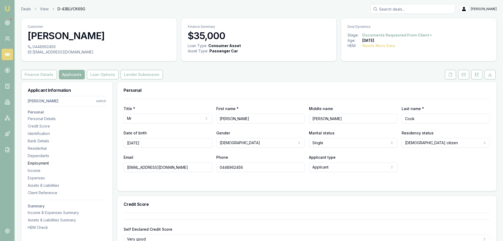
click at [50, 163] on div "Employment" at bounding box center [67, 162] width 78 height 5
click at [450, 76] on icon at bounding box center [450, 74] width 3 height 3
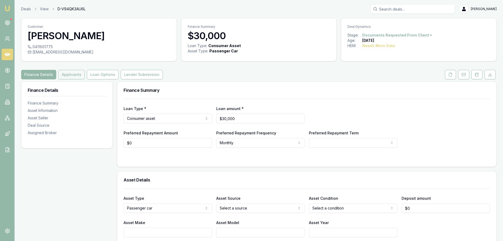
click at [68, 71] on button "Applicants" at bounding box center [71, 75] width 26 height 10
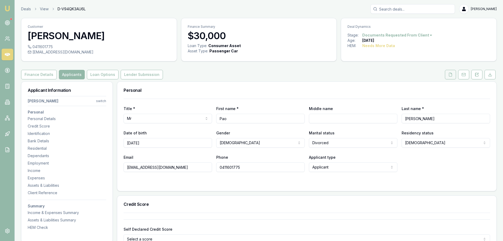
click at [449, 73] on icon at bounding box center [450, 74] width 3 height 3
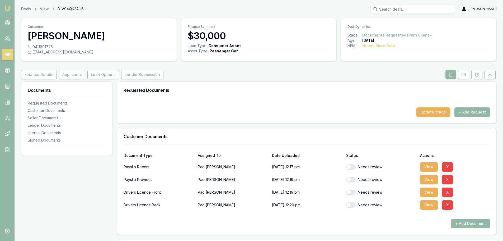
click at [351, 193] on button "button" at bounding box center [351, 191] width 10 height 5
checkbox input "true"
click at [351, 203] on button "button" at bounding box center [351, 204] width 10 height 5
checkbox input "true"
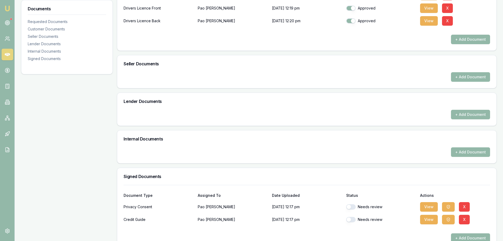
scroll to position [185, 0]
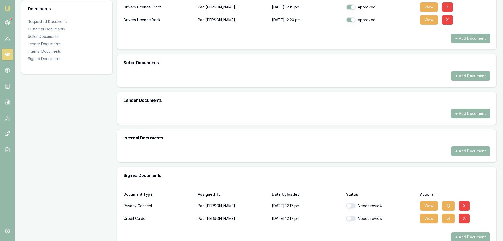
drag, startPoint x: 350, startPoint y: 204, endPoint x: 352, endPoint y: 213, distance: 9.0
click at [351, 204] on button "button" at bounding box center [351, 205] width 10 height 5
checkbox input "false"
click at [352, 217] on button "button" at bounding box center [351, 218] width 10 height 5
checkbox input "false"
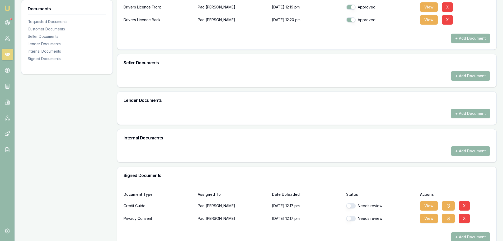
click at [352, 206] on button "button" at bounding box center [351, 205] width 10 height 5
checkbox input "true"
click at [351, 217] on button "button" at bounding box center [351, 218] width 10 height 5
checkbox input "true"
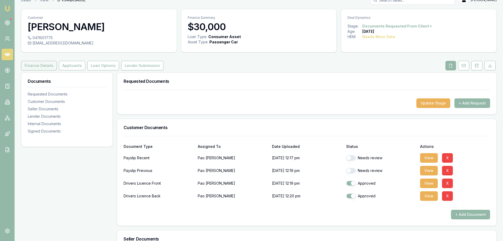
scroll to position [0, 0]
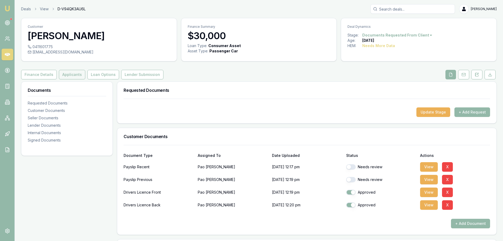
click at [67, 73] on button "Applicants" at bounding box center [72, 75] width 26 height 10
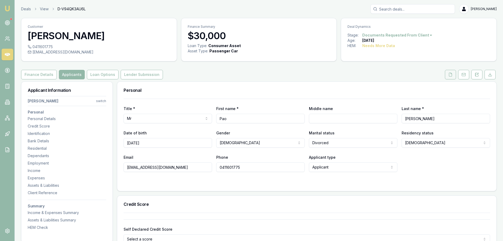
click at [452, 76] on icon at bounding box center [450, 74] width 3 height 3
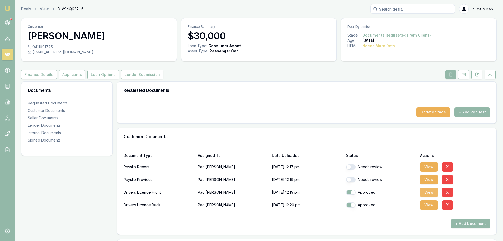
click at [428, 193] on button "View" at bounding box center [429, 192] width 18 height 10
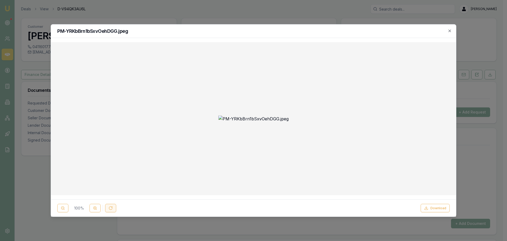
click at [110, 208] on icon at bounding box center [111, 208] width 4 height 4
click at [96, 209] on icon at bounding box center [95, 208] width 4 height 4
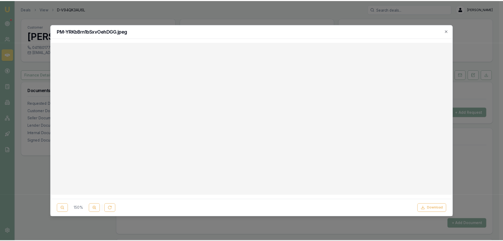
scroll to position [106, 0]
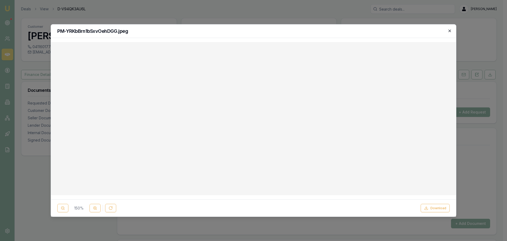
click at [450, 30] on icon "button" at bounding box center [450, 31] width 4 height 4
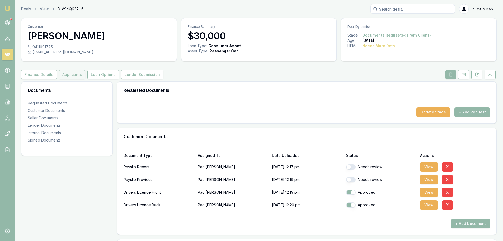
click at [70, 74] on button "Applicants" at bounding box center [72, 75] width 26 height 10
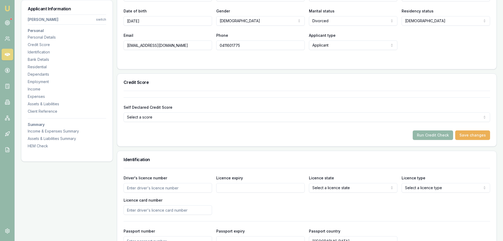
scroll to position [159, 0]
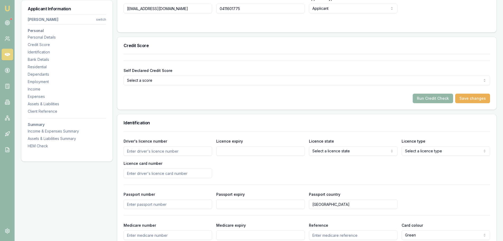
click at [157, 151] on input "Driver's licence number" at bounding box center [168, 151] width 89 height 10
type input "115949905"
type input "[DATE]"
select select "QLD"
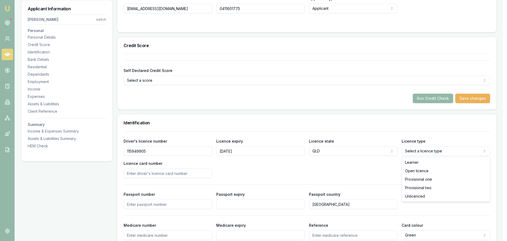
select select "OPEN_LICENCE"
drag, startPoint x: 426, startPoint y: 169, endPoint x: 337, endPoint y: 169, distance: 89.6
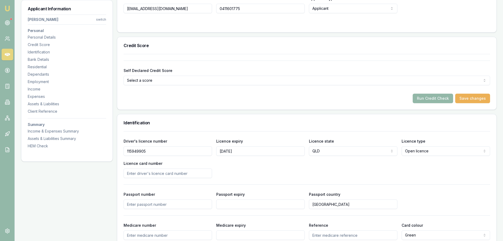
click at [257, 168] on div "Driver's licence number 115949905 Licence expiry 18/02/2026 Licence state QLD N…" at bounding box center [307, 158] width 367 height 40
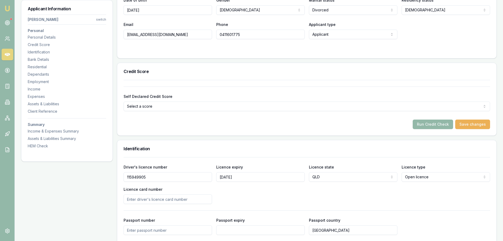
scroll to position [132, 0]
click at [425, 128] on button "Run Credit Check" at bounding box center [433, 125] width 40 height 10
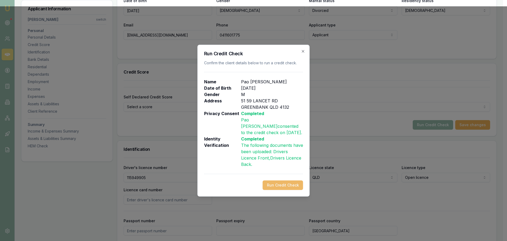
click at [296, 183] on button "Run Credit Check" at bounding box center [283, 185] width 40 height 10
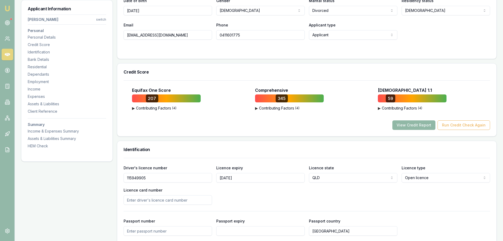
click at [416, 122] on button "View Credit Report" at bounding box center [414, 125] width 43 height 10
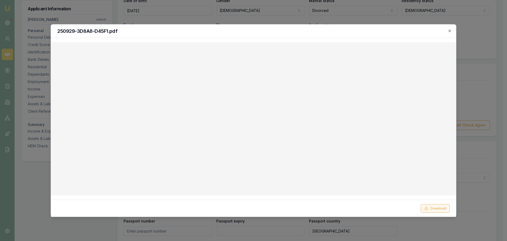
click at [434, 207] on button "Download" at bounding box center [435, 208] width 29 height 8
drag, startPoint x: 451, startPoint y: 31, endPoint x: 445, endPoint y: 32, distance: 5.9
click at [451, 31] on icon "button" at bounding box center [450, 31] width 4 height 4
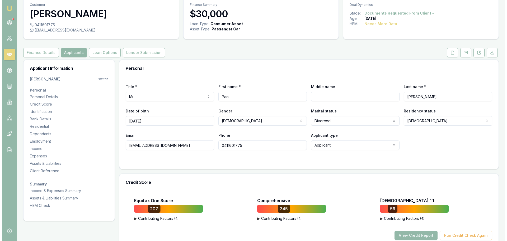
scroll to position [0, 0]
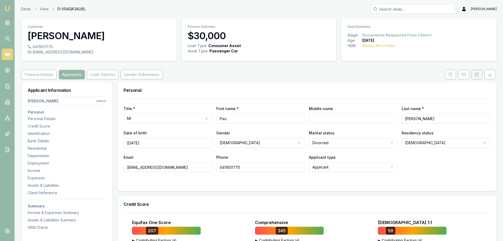
click at [473, 73] on button at bounding box center [477, 75] width 11 height 10
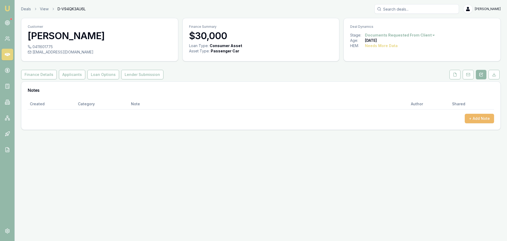
click at [474, 118] on button "+ Add Note" at bounding box center [479, 119] width 29 height 10
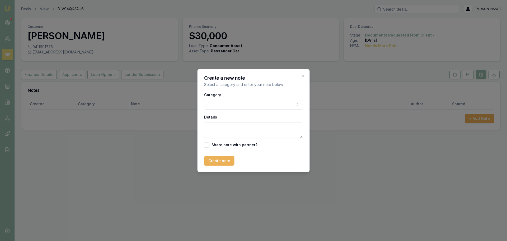
click at [286, 108] on body "Emu Broker Deals View D-V94QK3AU6L Erin Shield Toggle Menu Customer Pao Cheng 0…" at bounding box center [253, 120] width 507 height 241
click at [226, 135] on textarea "Details" at bounding box center [253, 130] width 99 height 16
type textarea "declined - TFS loan default listed august 2025 for over $56k"
click at [216, 160] on button "Create note" at bounding box center [219, 161] width 30 height 10
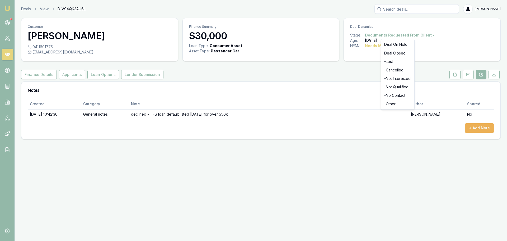
click at [418, 36] on html "Emu Broker Deals View D-V94QK3AU6L Erin Shield Toggle Menu Customer Pao Cheng 0…" at bounding box center [253, 120] width 507 height 241
click at [401, 60] on div "- Lost" at bounding box center [397, 61] width 31 height 8
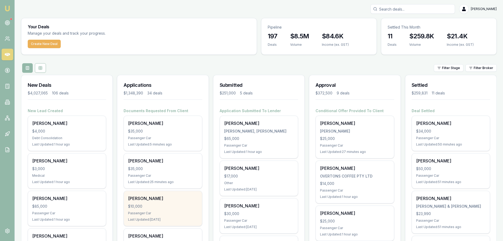
click at [176, 201] on div "[PERSON_NAME]" at bounding box center [162, 198] width 69 height 6
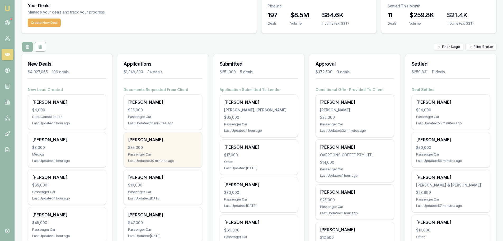
scroll to position [79, 0]
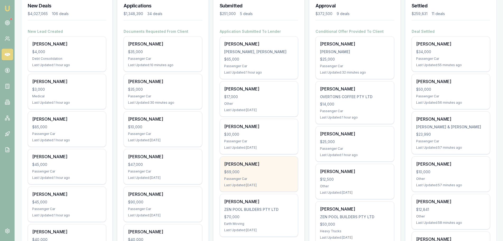
click at [247, 171] on div "$69,000" at bounding box center [258, 171] width 69 height 5
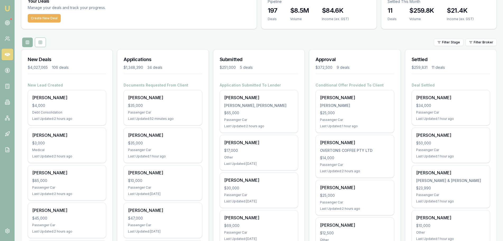
scroll to position [0, 0]
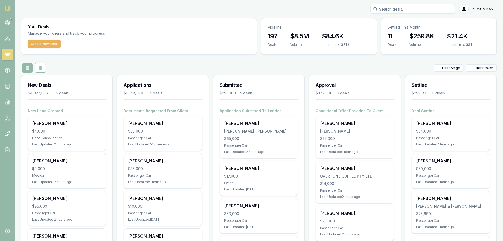
click at [429, 10] on input "Search deals" at bounding box center [413, 9] width 85 height 10
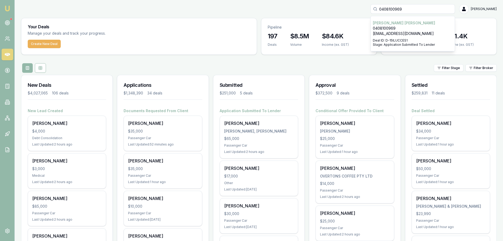
type input "0408100969"
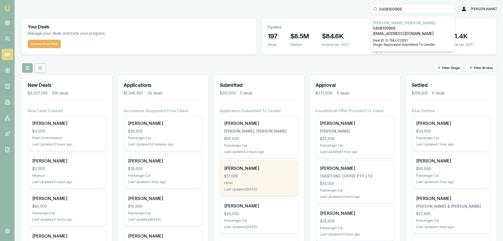
click at [259, 174] on div "$17,000" at bounding box center [258, 175] width 69 height 5
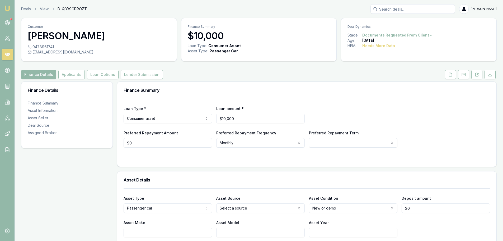
click at [429, 9] on input "Search deals" at bounding box center [413, 9] width 85 height 10
type input "0411601775"
click at [409, 35] on p "[EMAIL_ADDRESS][DOMAIN_NAME]" at bounding box center [413, 33] width 80 height 5
click at [78, 76] on button "Applicants" at bounding box center [71, 75] width 26 height 10
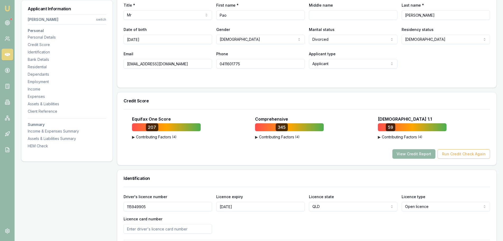
scroll to position [132, 0]
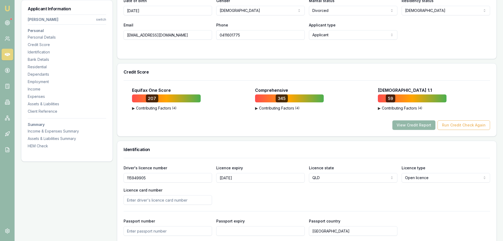
click at [227, 70] on h3 "Credit Score" at bounding box center [307, 72] width 367 height 4
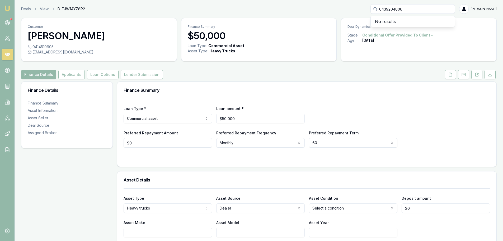
type input "0439204006"
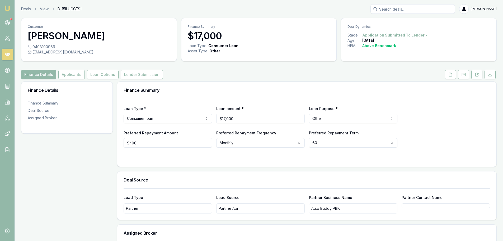
drag, startPoint x: 143, startPoint y: 76, endPoint x: 171, endPoint y: 92, distance: 32.8
click at [143, 76] on button "Lender Submission" at bounding box center [142, 75] width 42 height 10
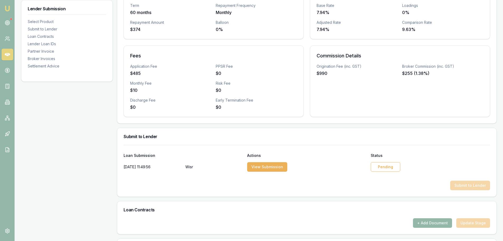
scroll to position [159, 0]
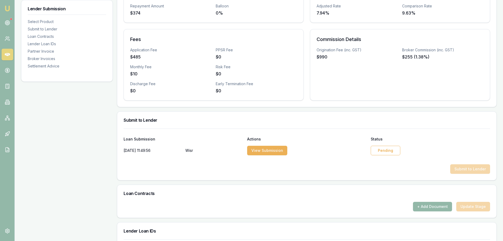
click at [384, 145] on div "26/09/2025, 11:49:56 Wisr View Submission Pending" at bounding box center [307, 149] width 367 height 13
click at [385, 150] on div "Pending" at bounding box center [386, 151] width 30 height 10
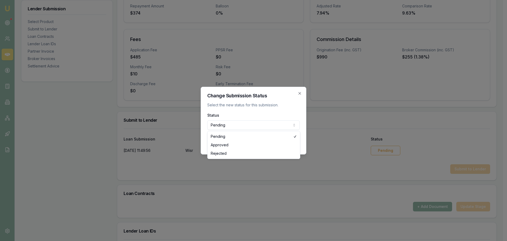
select select "APPROVED"
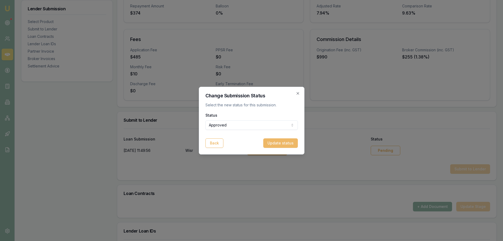
click at [276, 144] on button "Update status" at bounding box center [280, 143] width 35 height 10
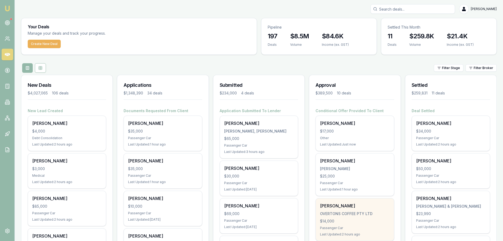
click at [351, 211] on div "OVERTONS COFFEE PTY LTD" at bounding box center [354, 213] width 69 height 5
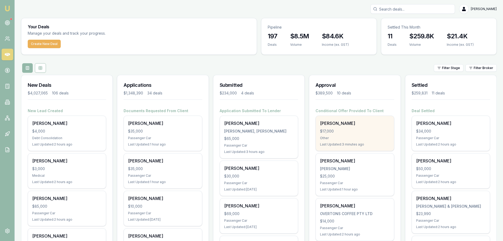
click at [345, 130] on div "$17,000" at bounding box center [354, 130] width 69 height 5
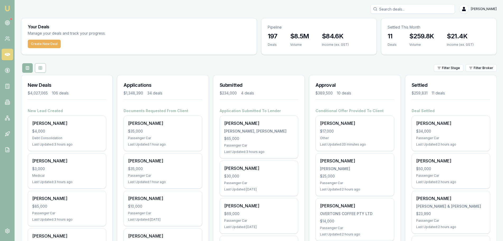
click at [118, 69] on div "Filter Stage Filter Broker" at bounding box center [259, 68] width 476 height 10
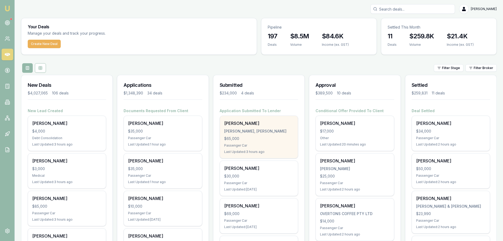
click at [268, 133] on div "[PERSON_NAME], [PERSON_NAME]" at bounding box center [258, 130] width 69 height 5
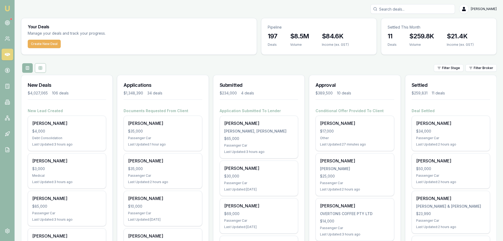
click at [133, 68] on div "Filter Stage Filter Broker" at bounding box center [259, 68] width 476 height 10
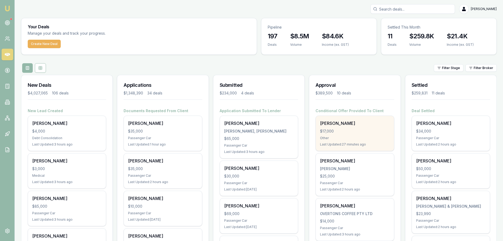
click at [336, 126] on div "Phillip Ward $17,000 Other Last Updated: 27 minutes ago" at bounding box center [355, 133] width 78 height 35
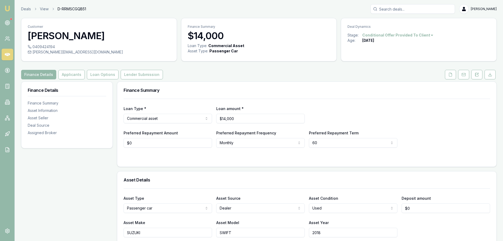
click at [316, 73] on div "Finance Details Applicants Loan Options Lender Submission" at bounding box center [259, 75] width 476 height 10
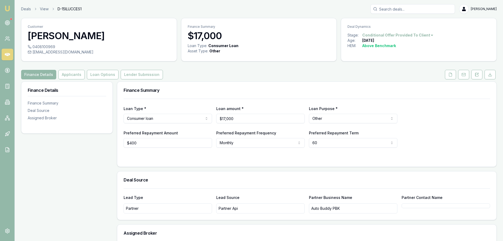
click at [368, 63] on div "Customer [PERSON_NAME] 0408100969 [EMAIL_ADDRESS][DOMAIN_NAME] Finance Summary …" at bounding box center [259, 154] width 476 height 272
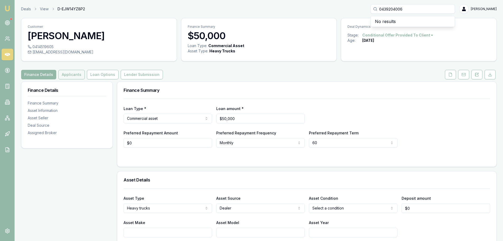
click at [68, 73] on button "Applicants" at bounding box center [71, 75] width 26 height 10
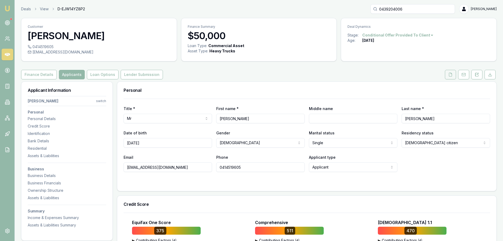
click at [451, 75] on icon at bounding box center [451, 74] width 4 height 4
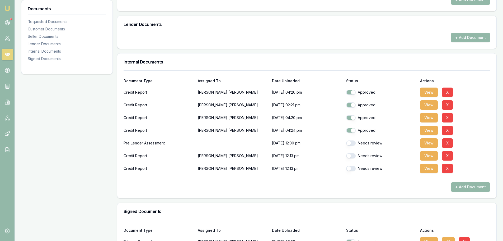
scroll to position [296, 0]
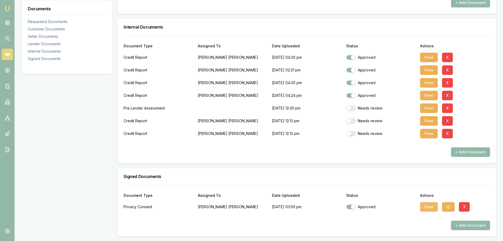
click at [429, 208] on button "View" at bounding box center [429, 207] width 18 height 10
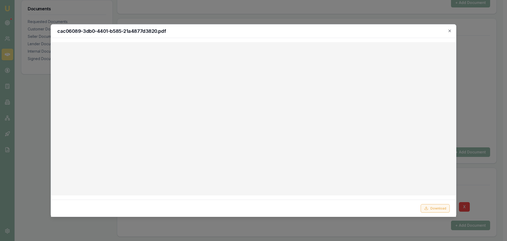
click at [443, 209] on button "Download" at bounding box center [435, 208] width 29 height 8
click at [452, 30] on div "cac06089-3db0-4401-b585-21a4877d3820.pdf" at bounding box center [253, 30] width 405 height 13
click at [450, 31] on icon "button" at bounding box center [450, 31] width 4 height 4
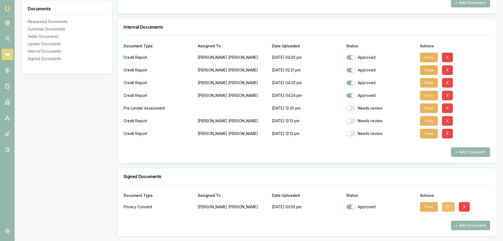
click at [447, 206] on icon "button" at bounding box center [448, 206] width 3 height 3
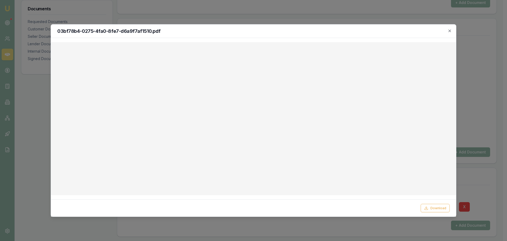
click at [299, 33] on h2 "03bf78b4-0275-4fa0-8fe7-d6a9f7af1510.pdf" at bounding box center [253, 31] width 393 height 5
click at [451, 31] on icon "button" at bounding box center [450, 31] width 4 height 4
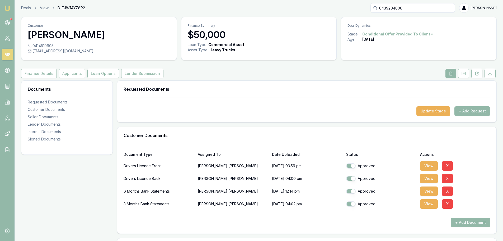
scroll to position [0, 0]
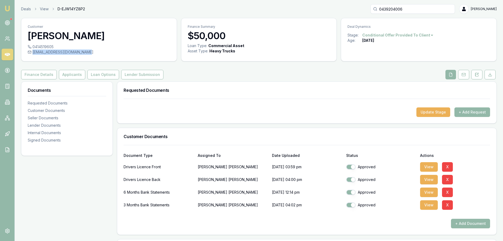
drag, startPoint x: 87, startPoint y: 53, endPoint x: 84, endPoint y: 52, distance: 3.3
click at [84, 52] on div "zenpoolbuilders@outlook.com" at bounding box center [99, 51] width 143 height 5
copy div "zenpoolbuilders@outlook.com"
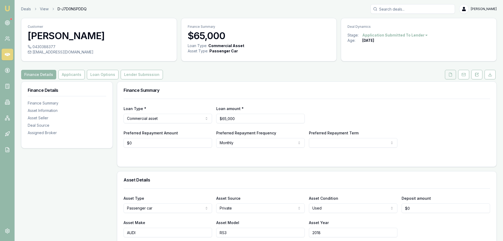
click at [451, 74] on polyline at bounding box center [451, 73] width 1 height 1
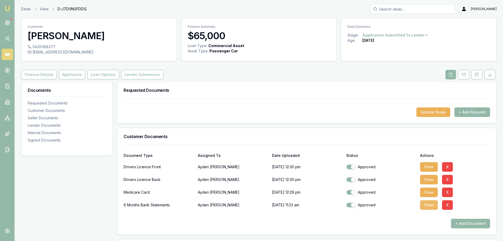
click at [425, 204] on button "View" at bounding box center [429, 205] width 18 height 10
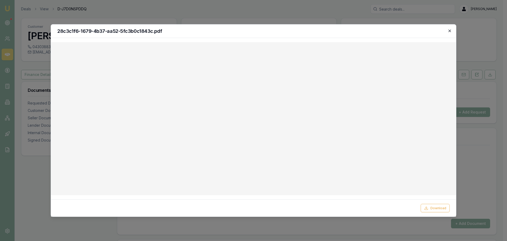
click at [450, 30] on icon "button" at bounding box center [450, 30] width 2 height 2
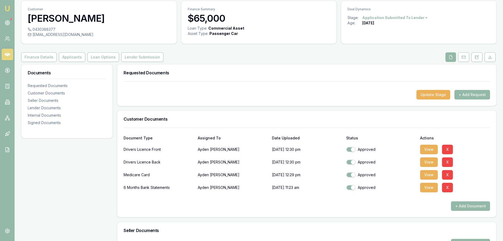
scroll to position [26, 0]
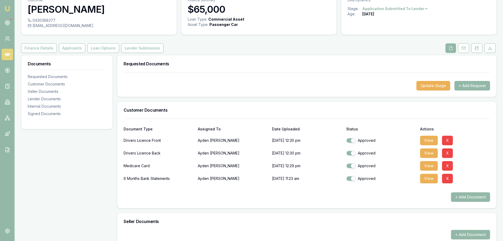
click at [345, 90] on div "Update Stage + Add Request" at bounding box center [306, 84] width 379 height 25
click at [352, 65] on h3 "Requested Documents" at bounding box center [307, 64] width 367 height 4
click at [352, 72] on div "Requested Documents" at bounding box center [306, 63] width 379 height 17
click at [293, 49] on div "Finance Details Applicants Loan Options Lender Submission" at bounding box center [259, 48] width 476 height 10
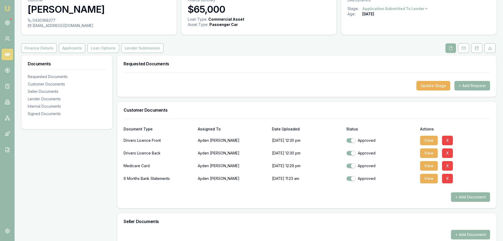
click at [286, 44] on div "Finance Details Applicants Loan Options Lender Submission" at bounding box center [259, 48] width 476 height 10
click at [268, 64] on h3 "Requested Documents" at bounding box center [307, 64] width 367 height 4
click at [465, 85] on button "+ Add Request" at bounding box center [473, 86] width 36 height 10
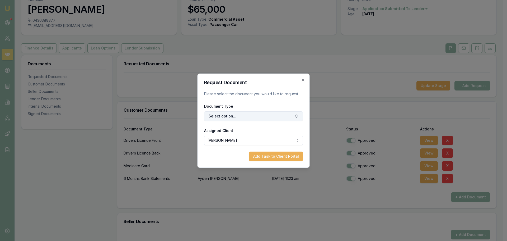
click at [241, 115] on button "Select option..." at bounding box center [253, 116] width 99 height 10
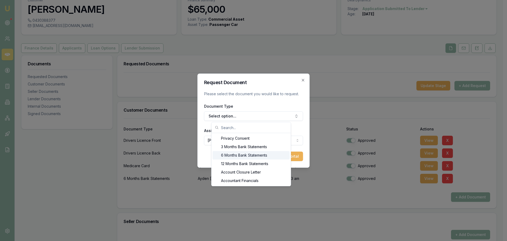
click at [239, 152] on div "6 Months Bank Statements" at bounding box center [251, 155] width 77 height 8
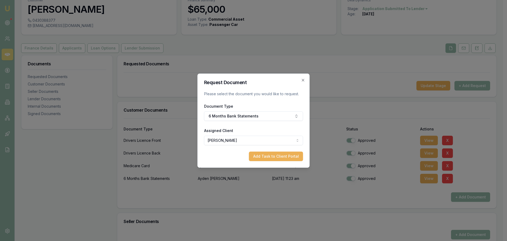
click at [269, 161] on div "Request Document Please select the document you would like to request. Document…" at bounding box center [254, 120] width 112 height 94
click at [271, 156] on button "Add Task to Client Portal" at bounding box center [276, 156] width 54 height 10
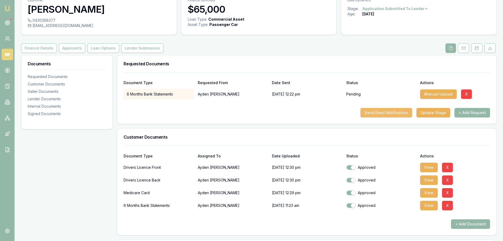
click at [399, 110] on button "Send Email Notification" at bounding box center [387, 113] width 52 height 10
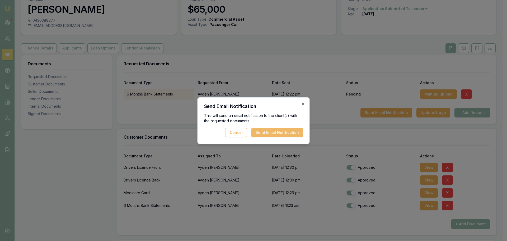
click at [265, 132] on button "Send Email Notification" at bounding box center [278, 133] width 52 height 10
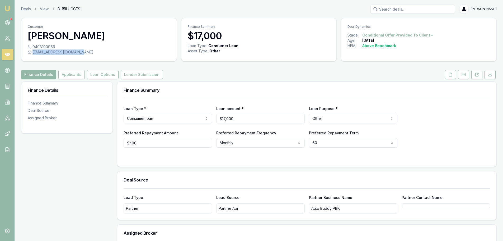
click at [80, 51] on div "philward011169@gmail.com" at bounding box center [99, 51] width 143 height 5
copy div "philward011169@gmail.com"
click at [199, 122] on html "Emu Broker Deals View D-15ILUCCES1 Erin Shield Toggle Menu Customer Phillip War…" at bounding box center [251, 120] width 503 height 241
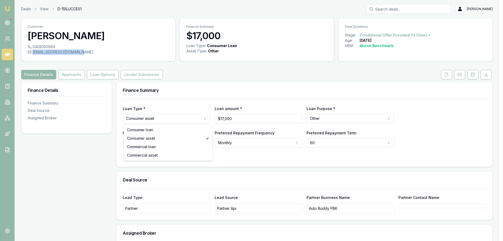
click at [178, 118] on html "Emu Broker Deals View D-15ILUCCES1 Erin Shield Toggle Menu Customer Phillip War…" at bounding box center [251, 120] width 503 height 241
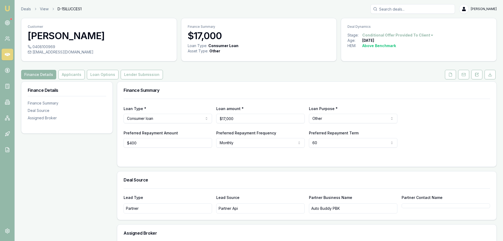
click at [244, 91] on h3 "Finance Summary" at bounding box center [307, 90] width 367 height 4
click at [138, 118] on html "Emu Broker Deals View D-15ILUCCES1 Erin Shield Toggle Menu Customer Phillip War…" at bounding box center [251, 120] width 503 height 241
click at [149, 151] on form "Loan Type * Consumer asset Consumer loan Consumer asset Commercial loan Commerc…" at bounding box center [307, 130] width 367 height 62
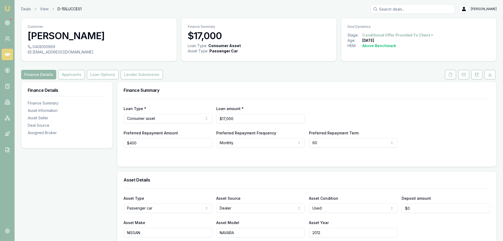
click at [186, 116] on html "Emu Broker Deals View D-15ILUCCES1 Erin Shield Toggle Menu Customer Phillip War…" at bounding box center [251, 120] width 503 height 241
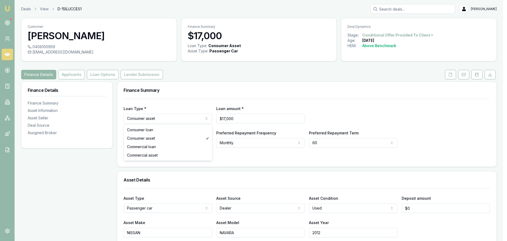
select select "CONSUMER_LOAN"
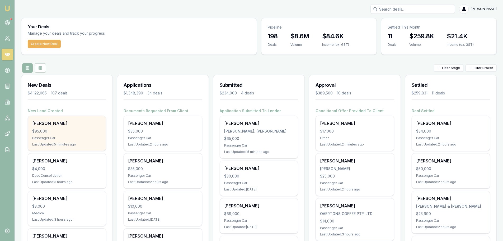
click at [57, 136] on div "Passenger Car" at bounding box center [66, 138] width 69 height 4
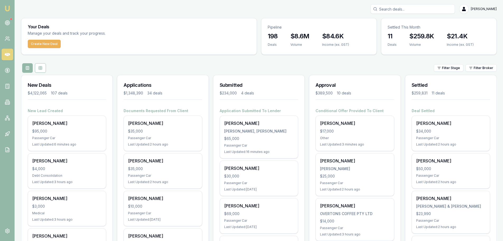
click at [154, 64] on div "Filter Stage Filter Broker" at bounding box center [259, 68] width 476 height 10
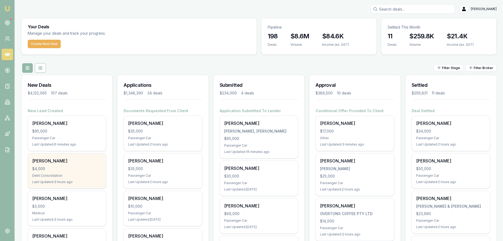
scroll to position [79, 0]
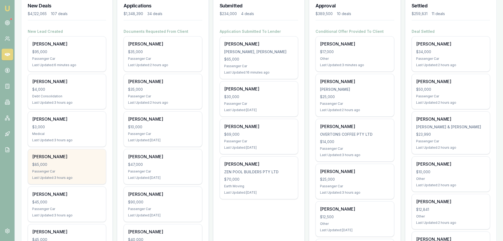
click at [65, 164] on div "$85,000" at bounding box center [66, 164] width 69 height 5
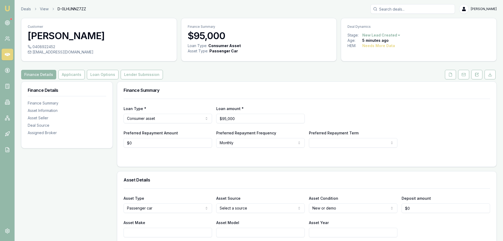
drag, startPoint x: 477, startPoint y: 76, endPoint x: 478, endPoint y: 81, distance: 5.1
click at [477, 76] on icon at bounding box center [477, 74] width 3 height 3
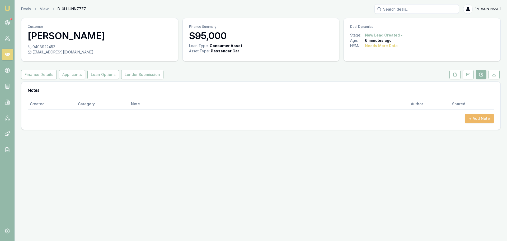
click at [483, 119] on button "+ Add Note" at bounding box center [479, 119] width 29 height 10
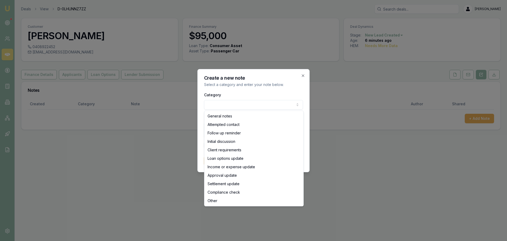
click at [220, 108] on body "Emu Broker Deals View D-0LHUNNZ7ZZ Erin Shield Toggle Menu Customer Daniel Cost…" at bounding box center [253, 120] width 507 height 241
select select "ATTEMPTED_CONTACT"
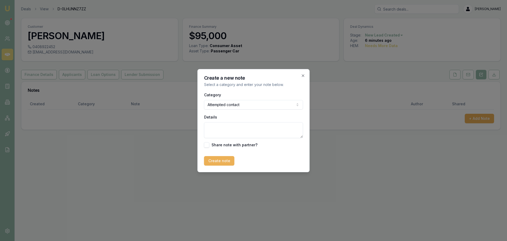
click at [228, 127] on textarea "Details" at bounding box center [253, 130] width 99 height 16
type textarea "sent intro text"
click at [219, 160] on button "Create note" at bounding box center [219, 161] width 30 height 10
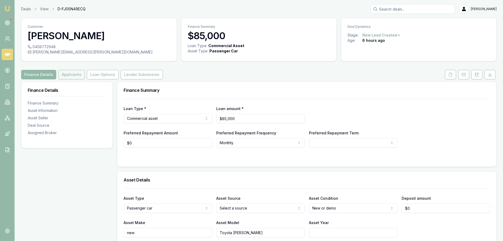
click at [69, 76] on button "Applicants" at bounding box center [71, 75] width 26 height 10
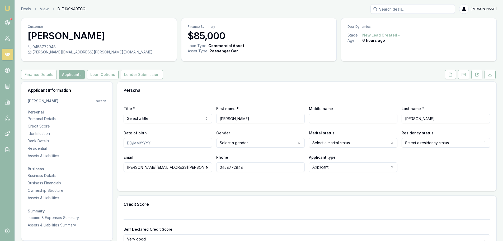
click at [308, 76] on div "Finance Details Applicants Loan Options Lender Submission" at bounding box center [259, 75] width 476 height 10
